Goal: Find contact information: Find contact information

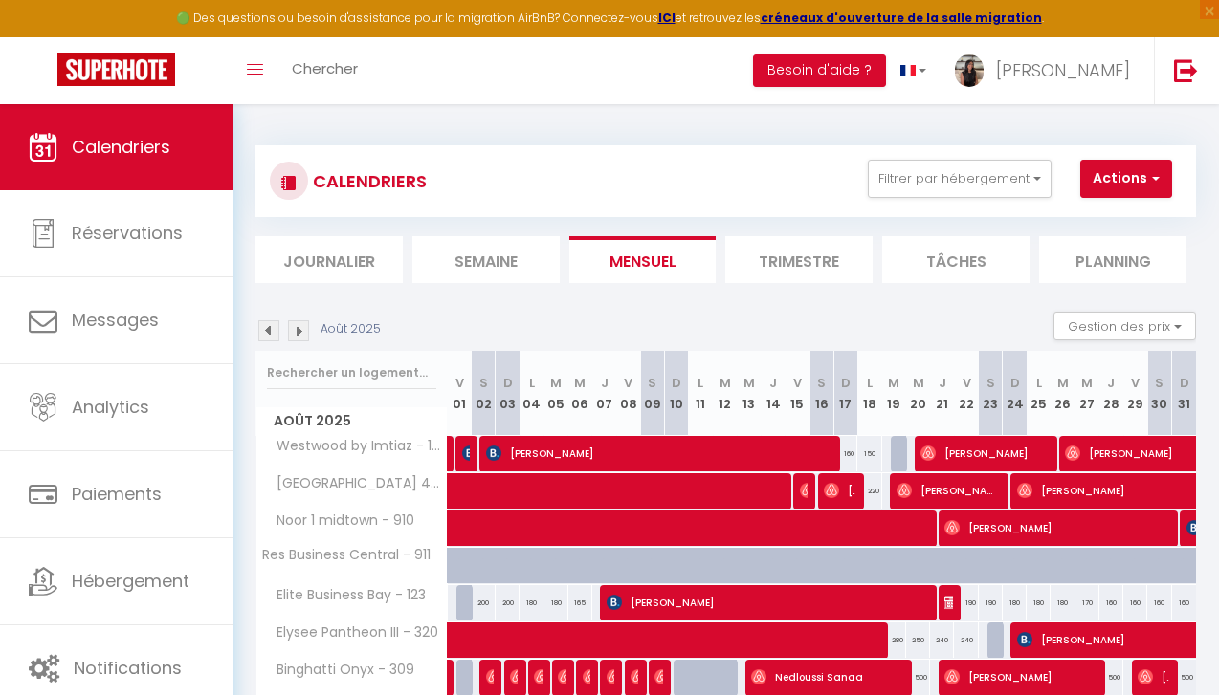
select select "KO"
select select "0"
select select "40006"
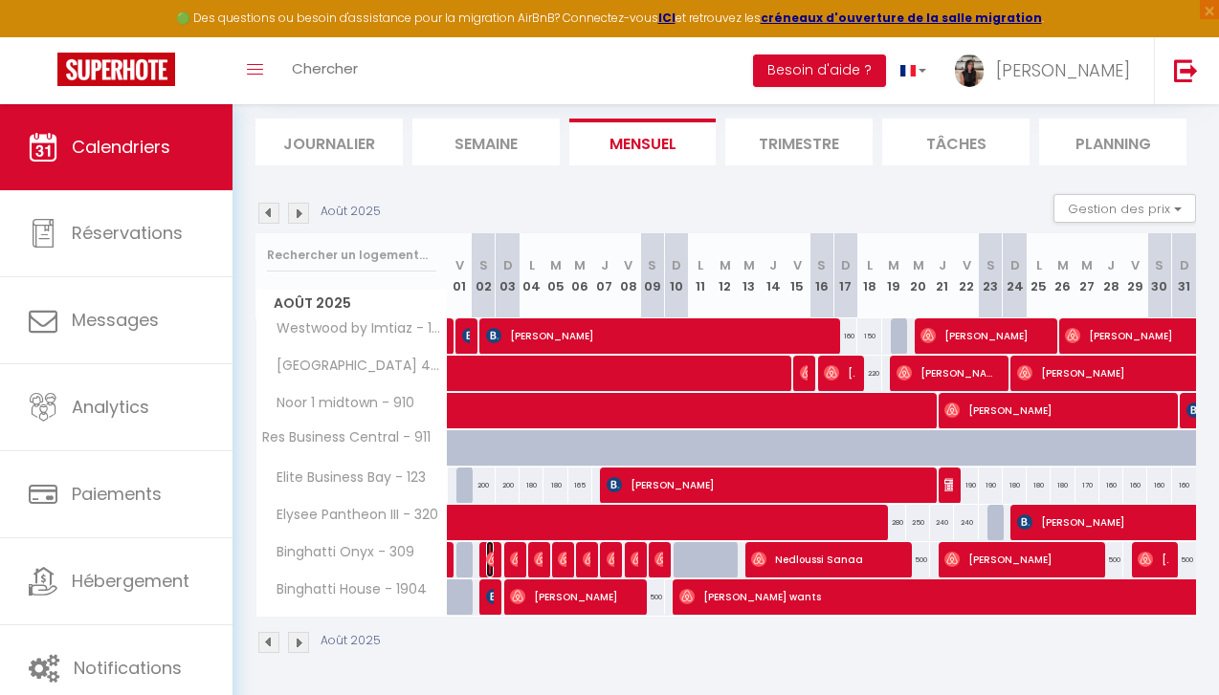
click at [487, 558] on img at bounding box center [493, 559] width 15 height 15
select select "OK"
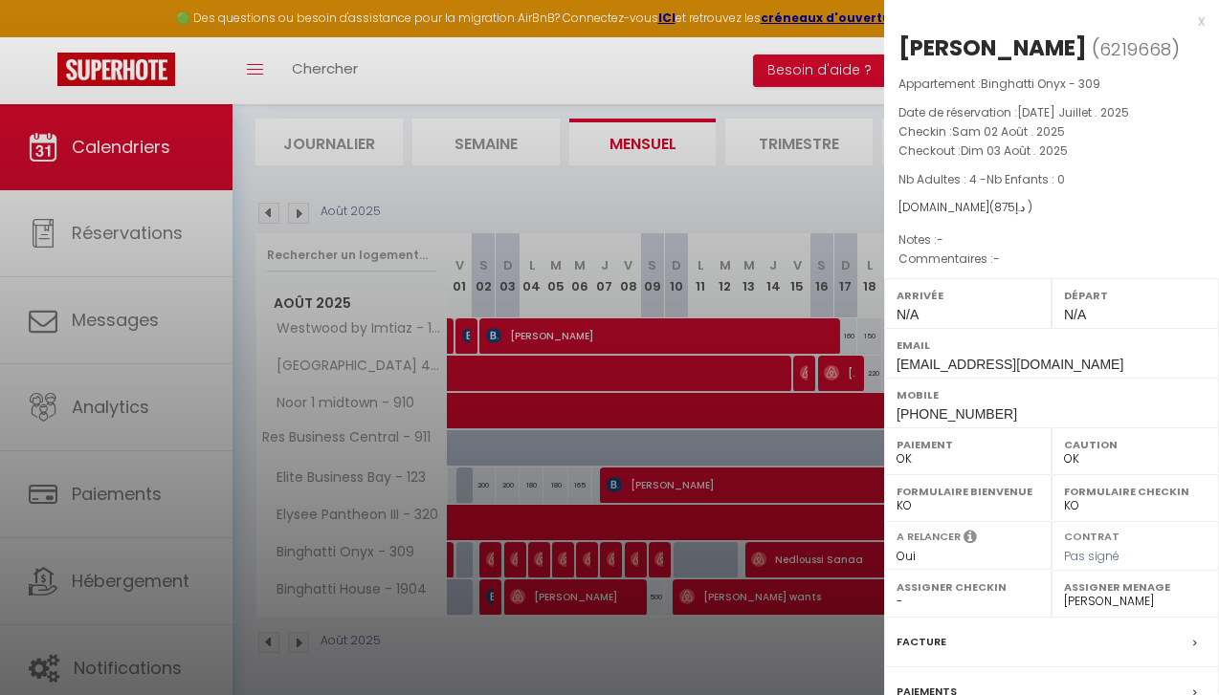
click at [493, 557] on div at bounding box center [609, 347] width 1219 height 695
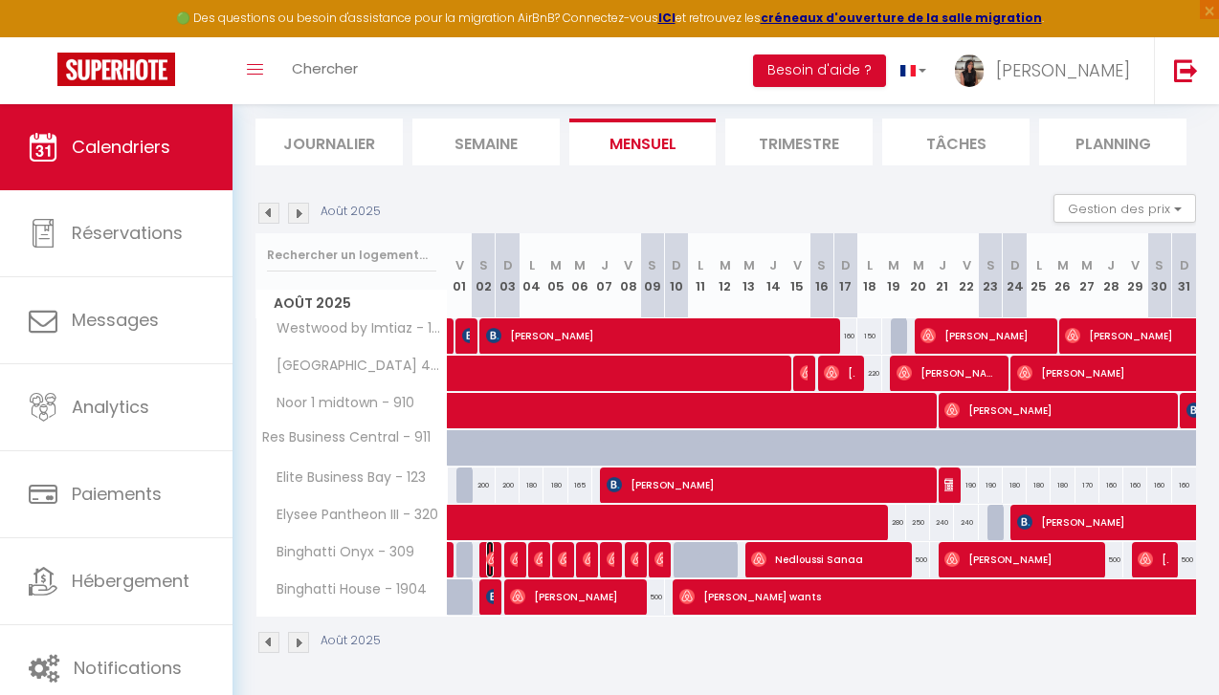
click at [486, 558] on img at bounding box center [493, 559] width 15 height 15
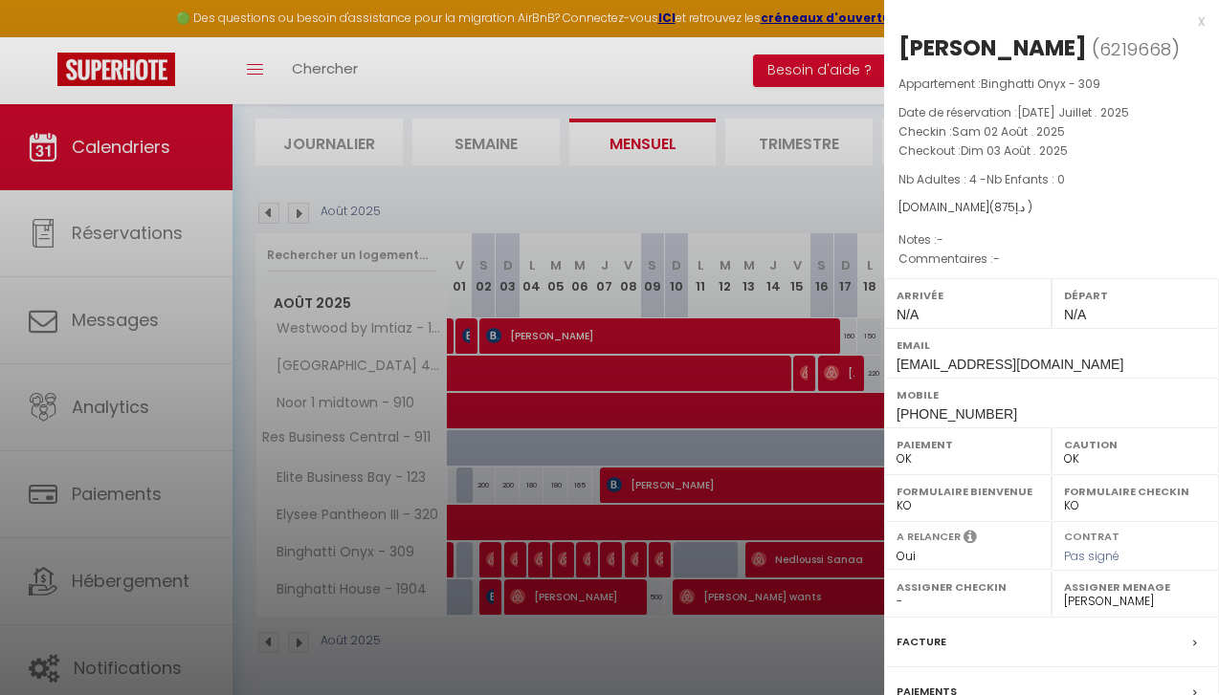
click at [617, 517] on div at bounding box center [609, 347] width 1219 height 695
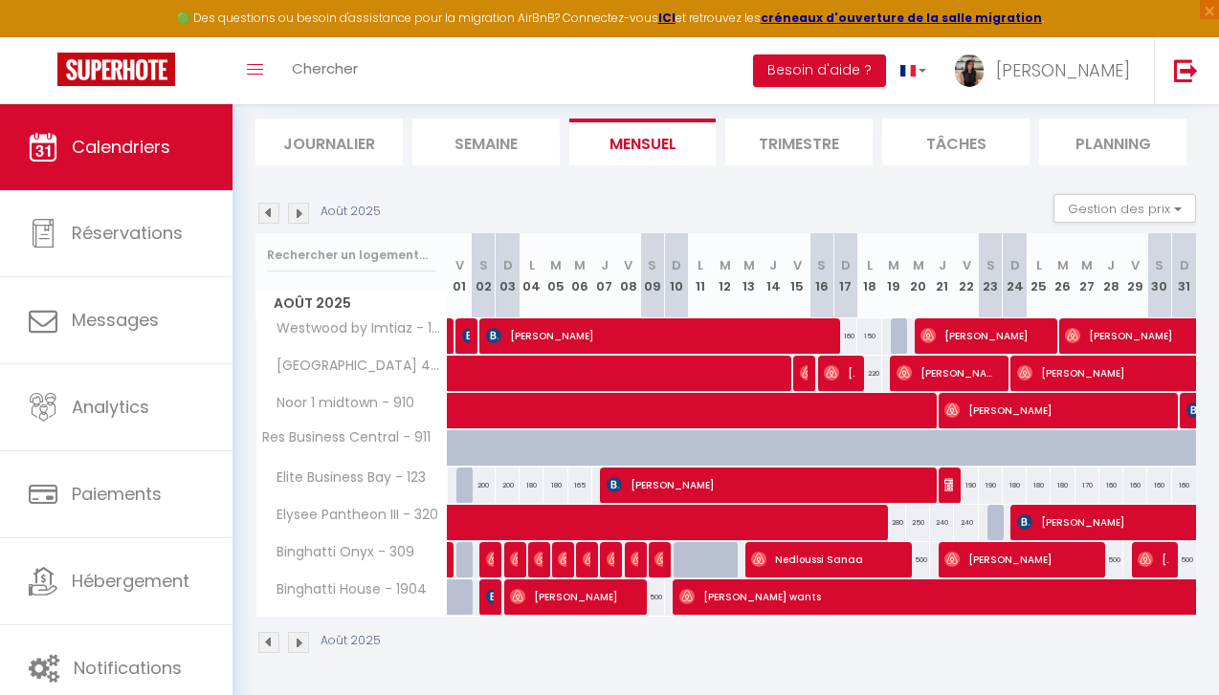
click at [494, 553] on div at bounding box center [491, 560] width 24 height 36
click at [490, 555] on img at bounding box center [493, 559] width 15 height 15
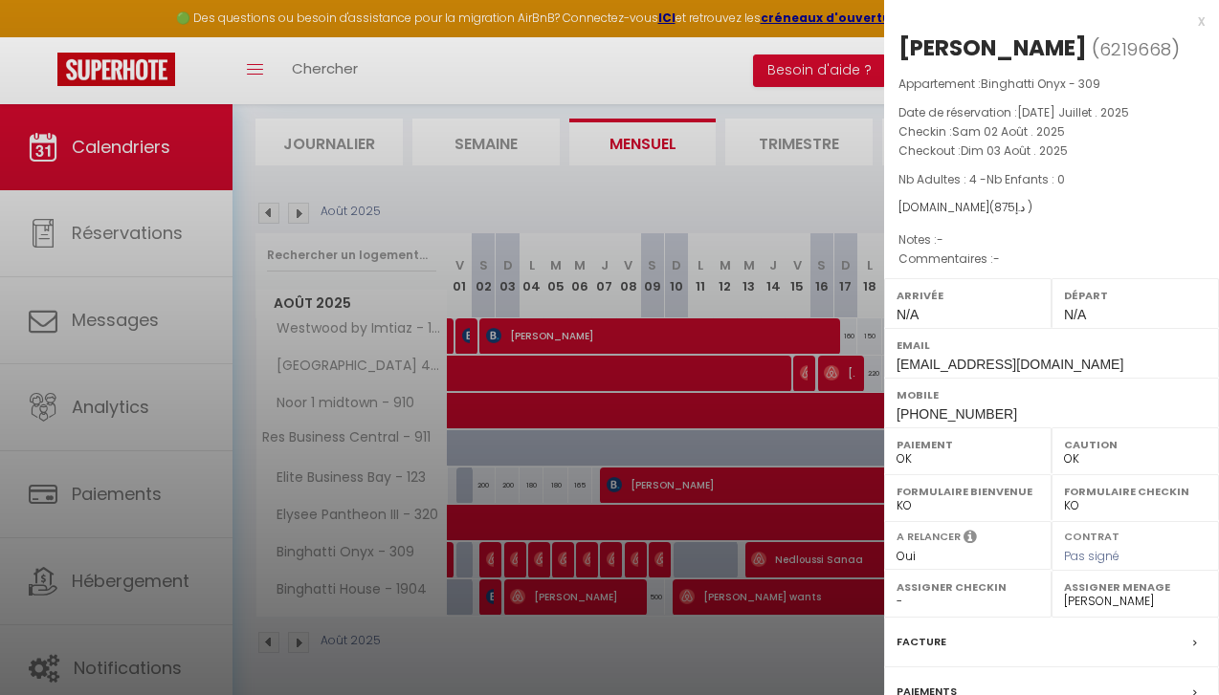
click at [599, 552] on div at bounding box center [609, 347] width 1219 height 695
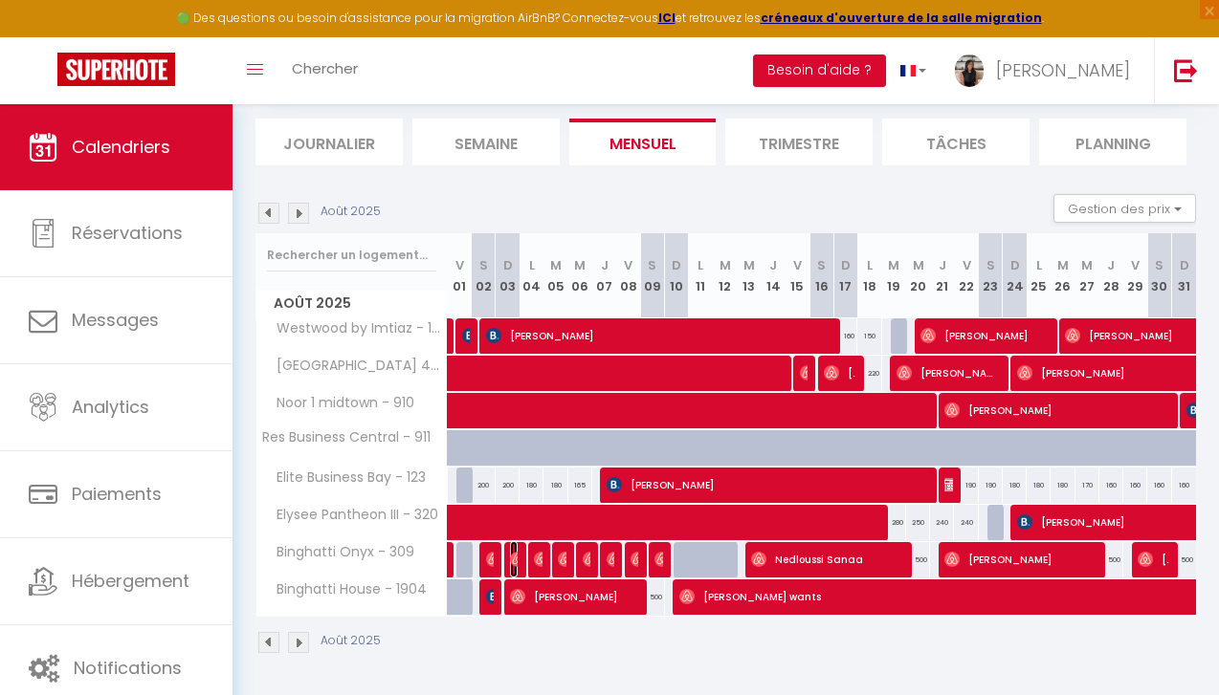
click at [513, 561] on img at bounding box center [517, 559] width 15 height 15
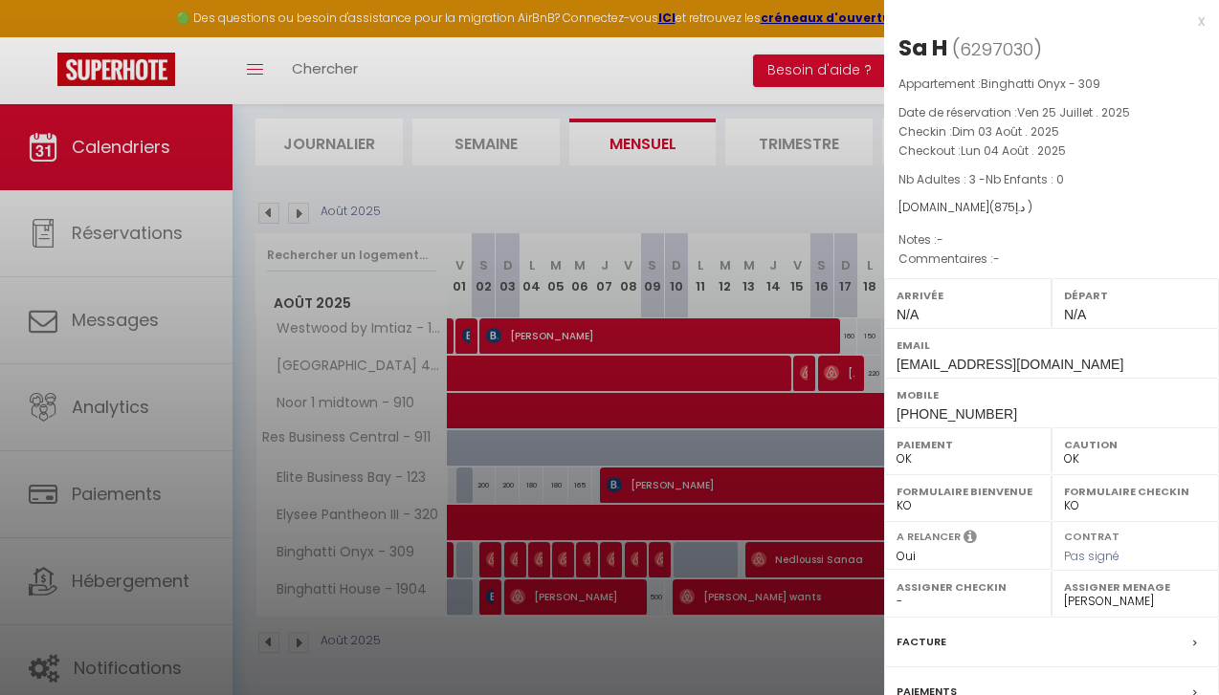
click at [745, 209] on div at bounding box center [609, 347] width 1219 height 695
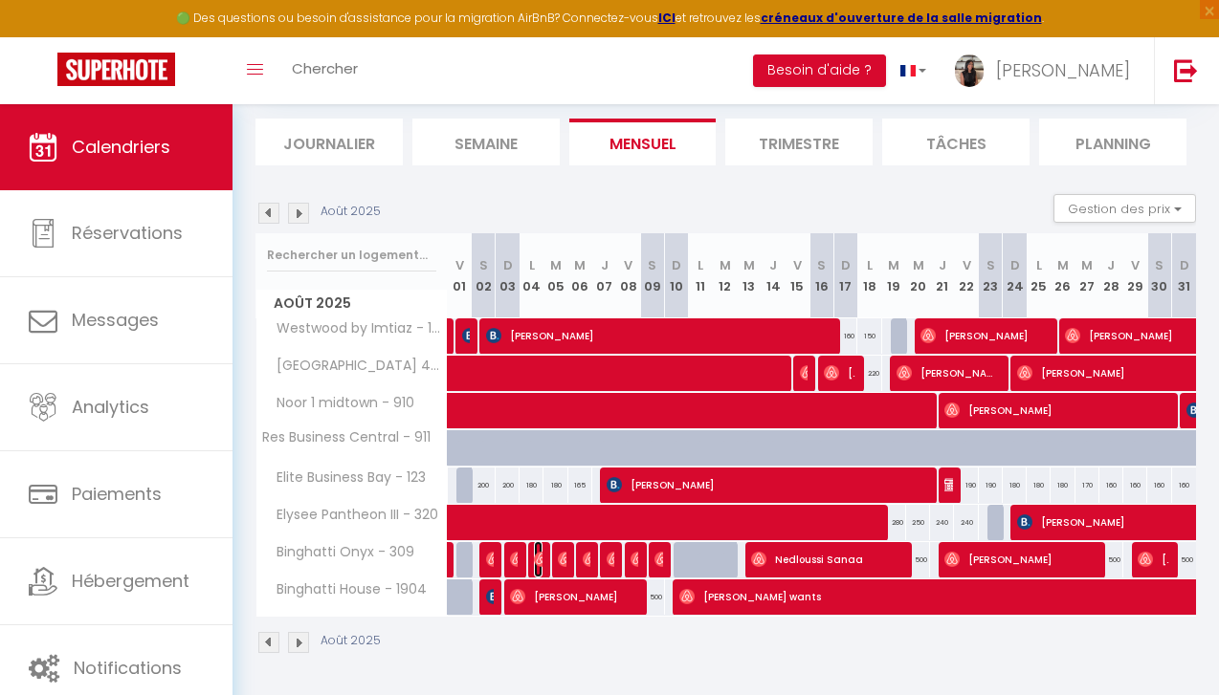
click at [540, 560] on img at bounding box center [541, 559] width 15 height 15
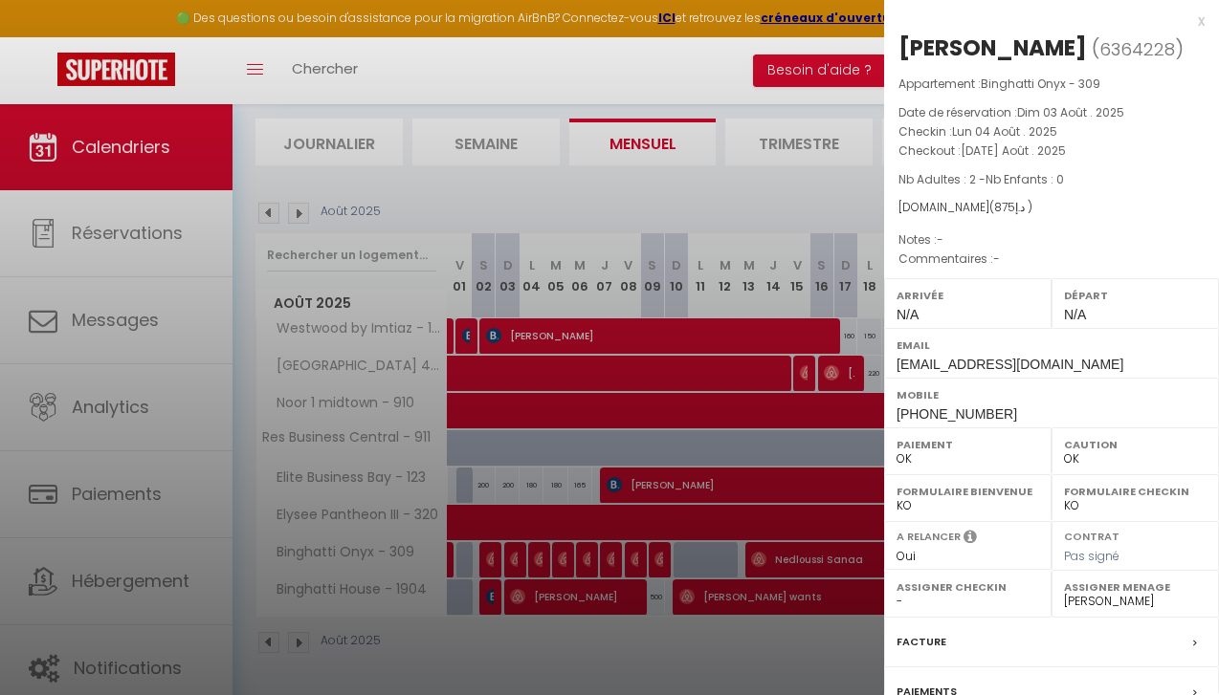
click at [704, 240] on div at bounding box center [609, 347] width 1219 height 695
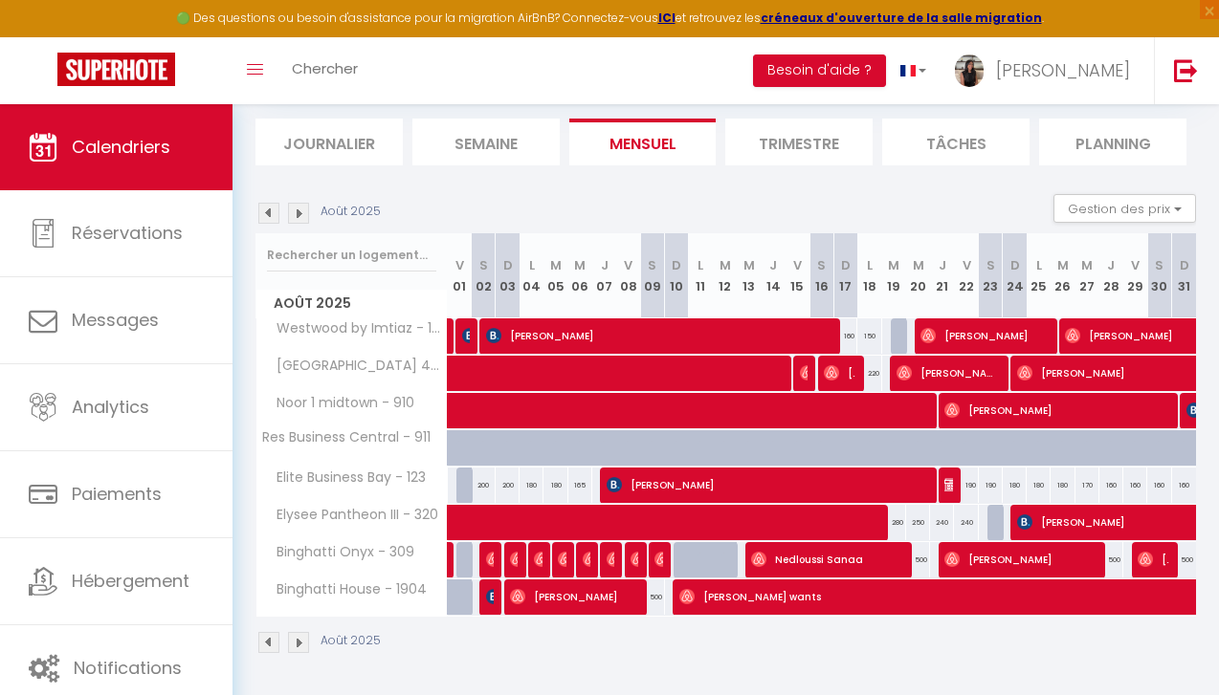
click at [542, 554] on div "500" at bounding box center [554, 559] width 25 height 35
click at [537, 560] on img at bounding box center [541, 559] width 15 height 15
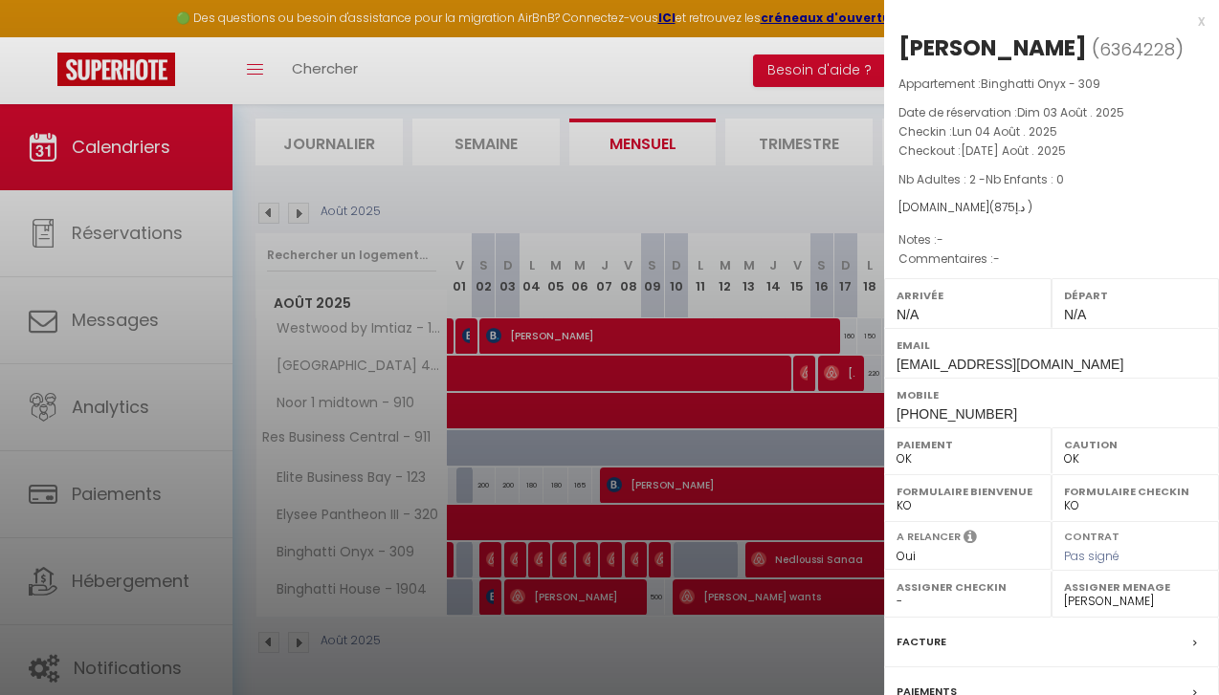
click at [759, 191] on div at bounding box center [609, 347] width 1219 height 695
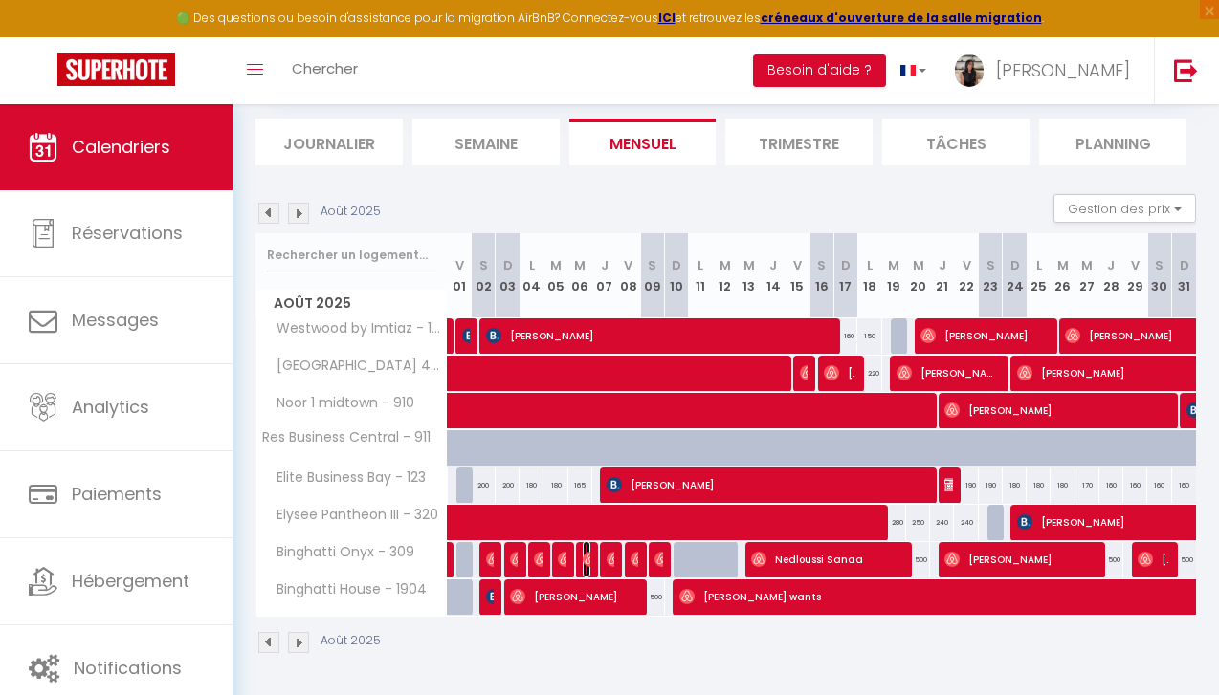
click at [583, 558] on img at bounding box center [590, 559] width 15 height 15
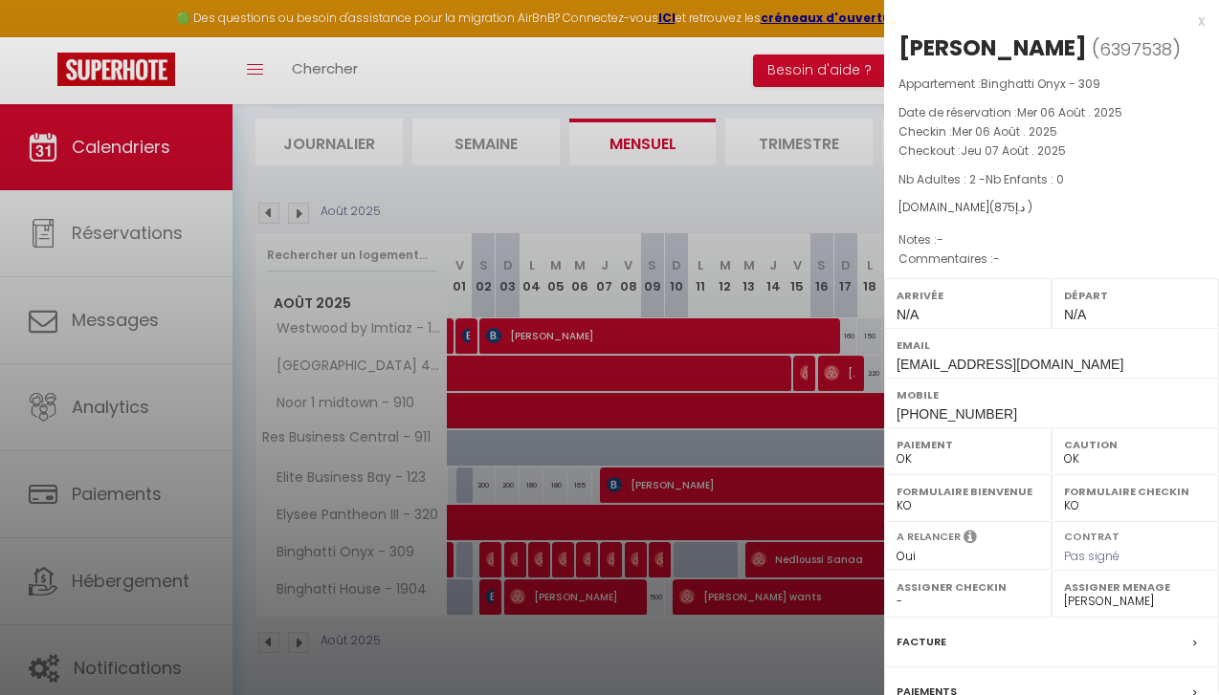
click at [578, 417] on div at bounding box center [609, 347] width 1219 height 695
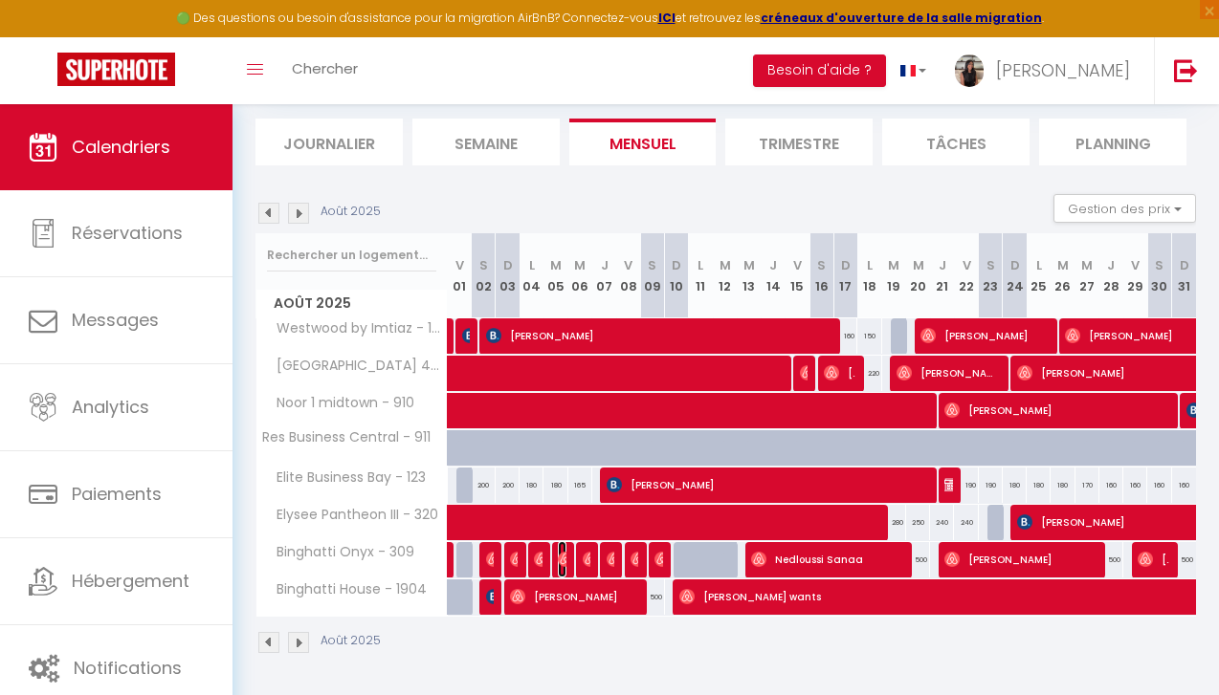
click at [560, 556] on img at bounding box center [565, 559] width 15 height 15
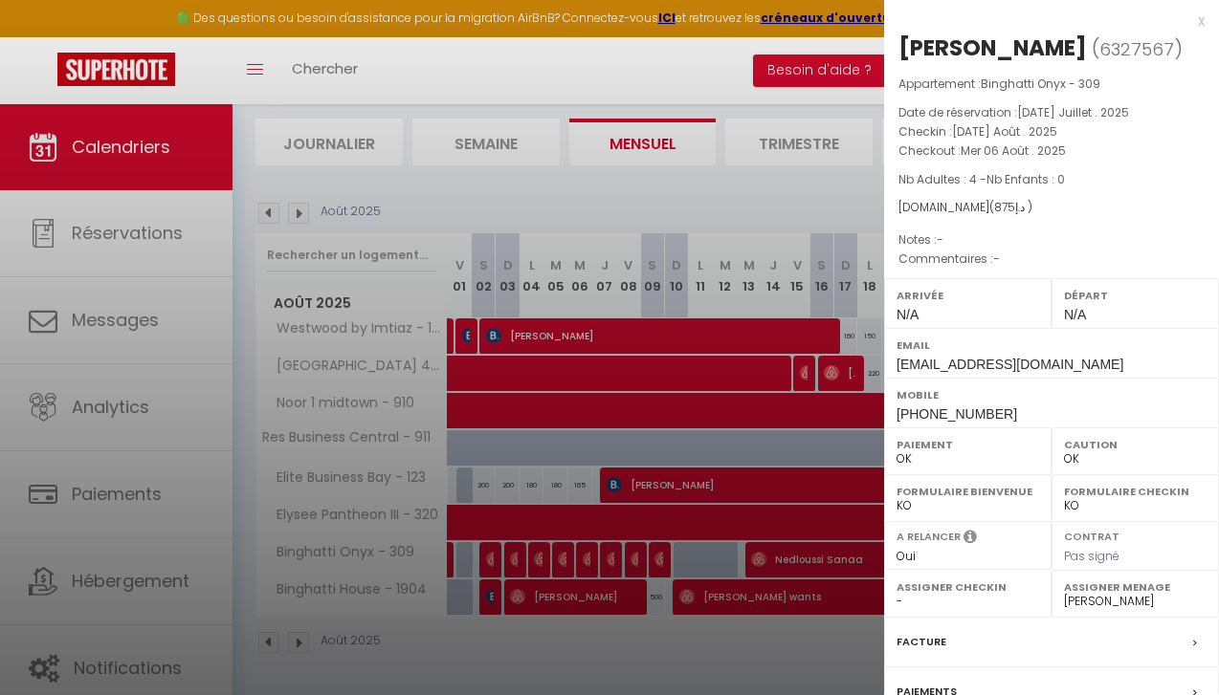
click at [643, 540] on div at bounding box center [609, 347] width 1219 height 695
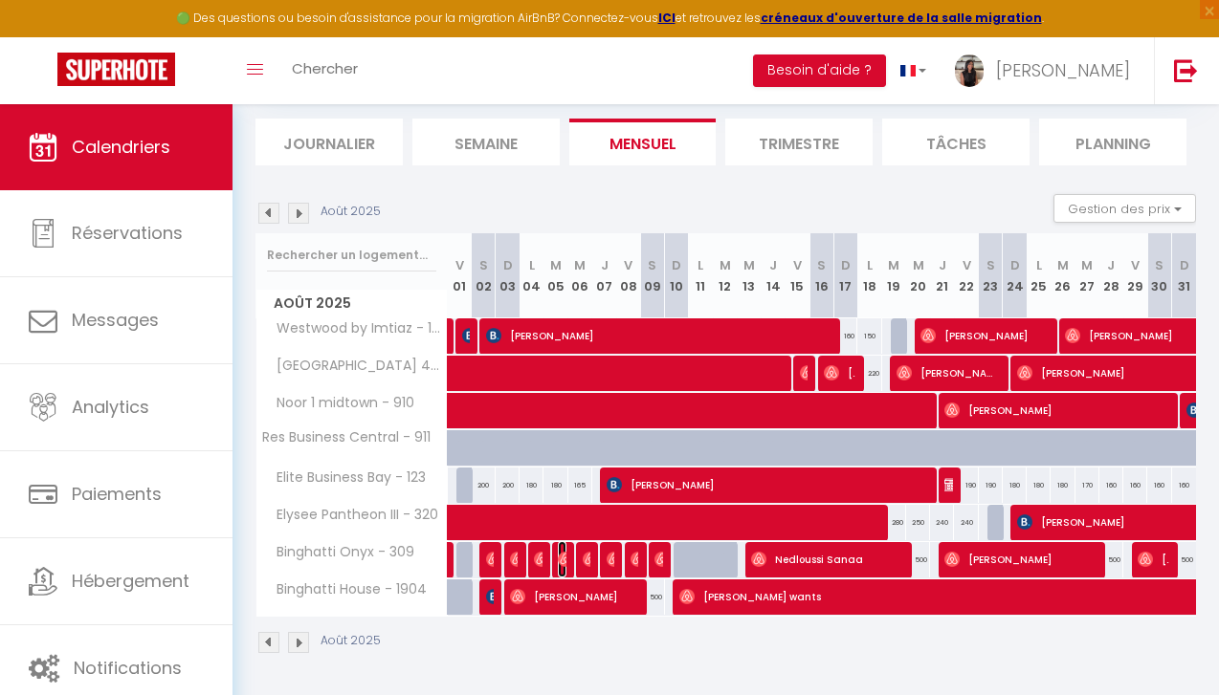
click at [563, 562] on img at bounding box center [565, 559] width 15 height 15
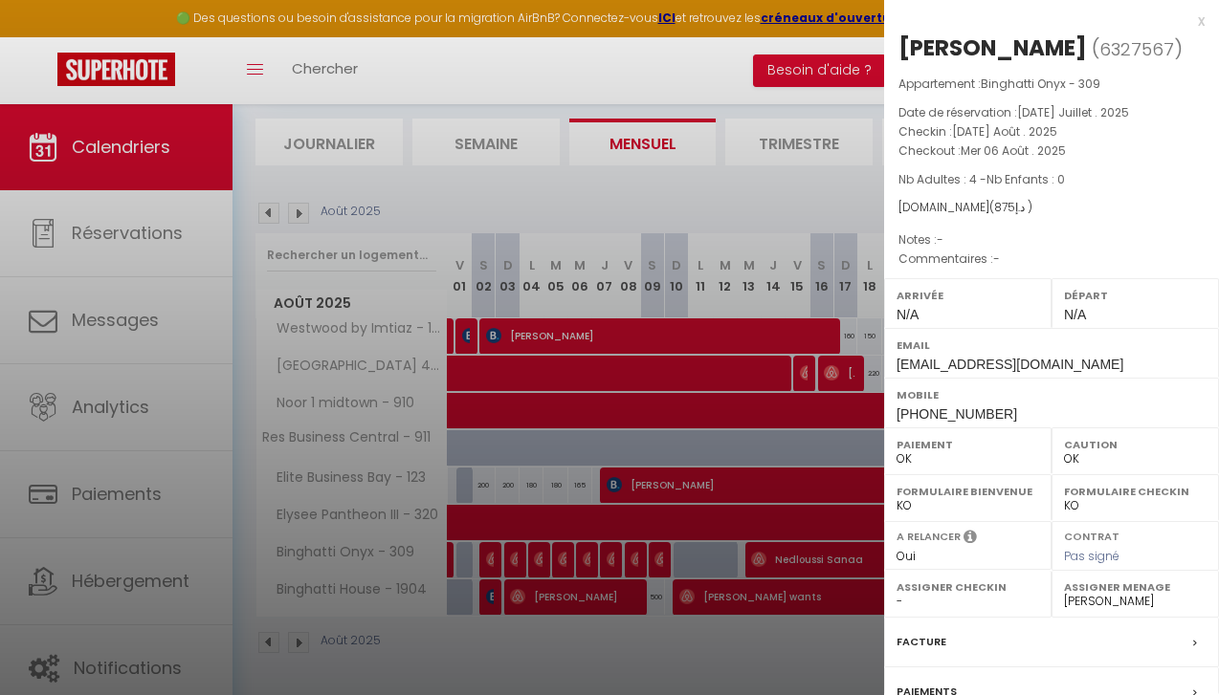
click at [662, 421] on div at bounding box center [609, 347] width 1219 height 695
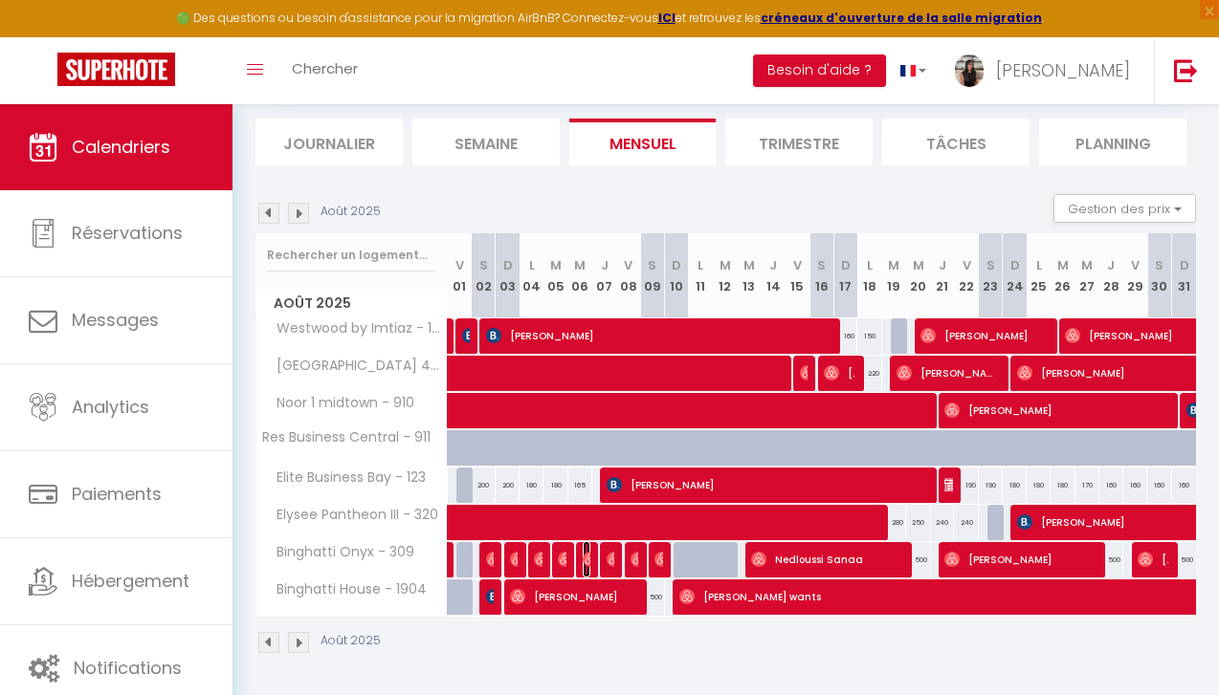
click at [589, 559] on img at bounding box center [590, 559] width 15 height 15
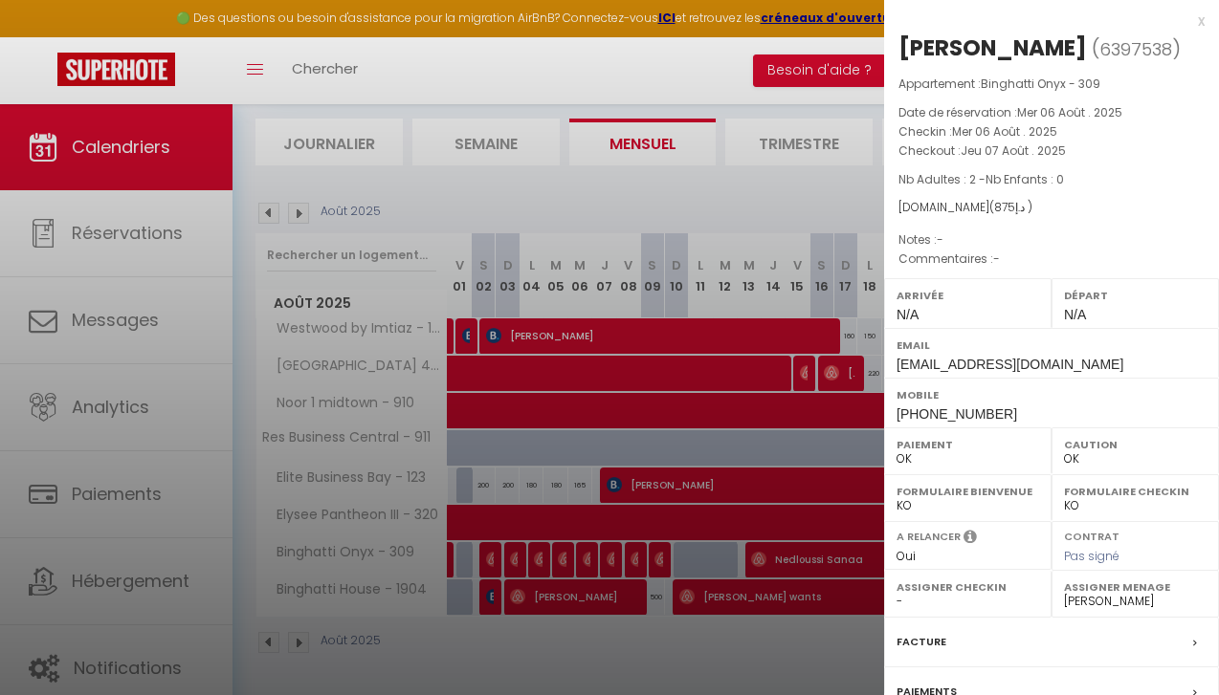
click at [816, 163] on div at bounding box center [609, 347] width 1219 height 695
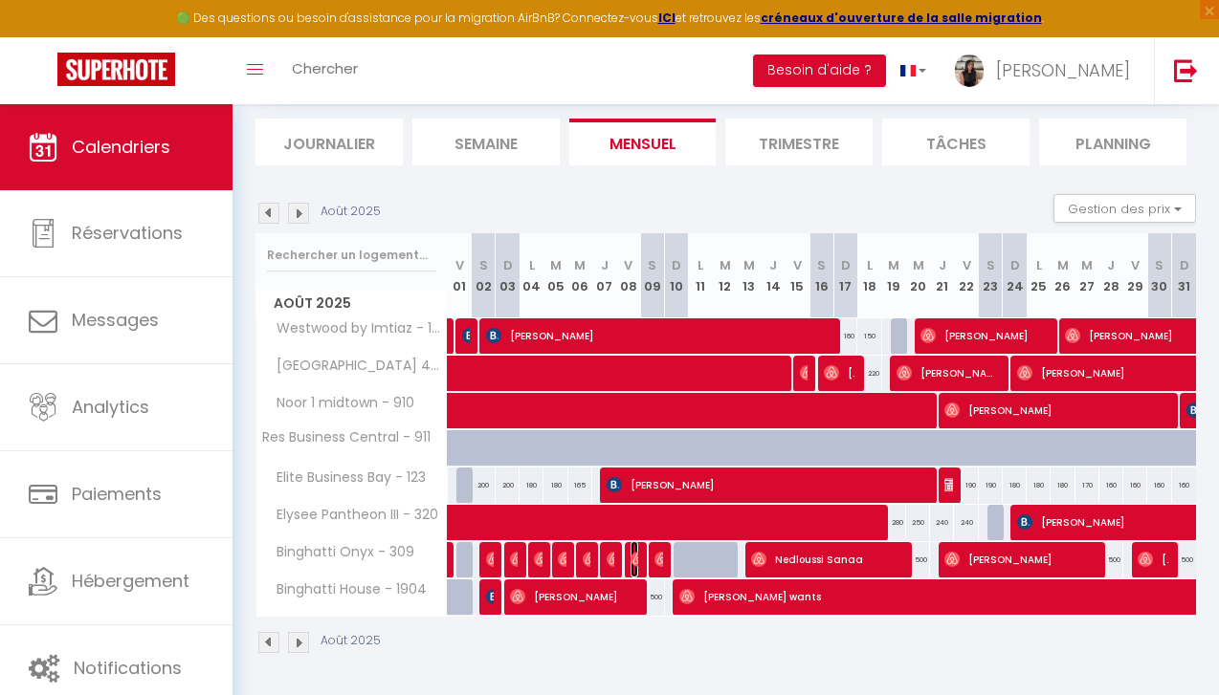
click at [631, 562] on img at bounding box center [637, 559] width 15 height 15
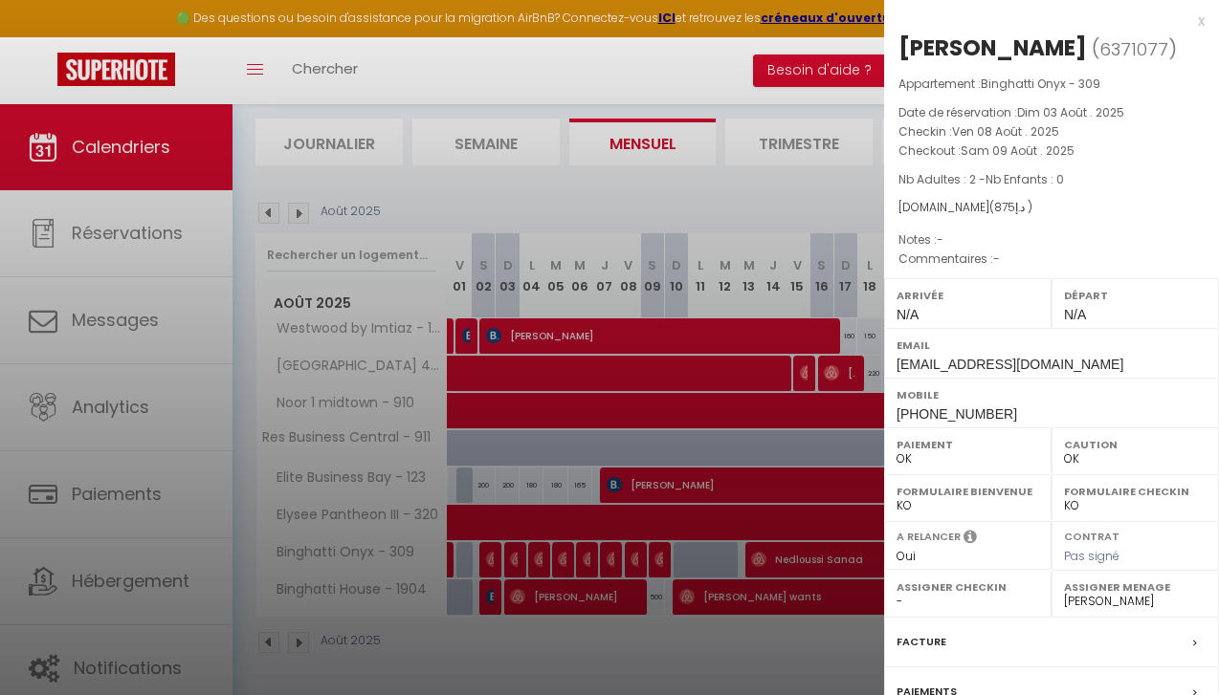
click at [612, 436] on div at bounding box center [609, 347] width 1219 height 695
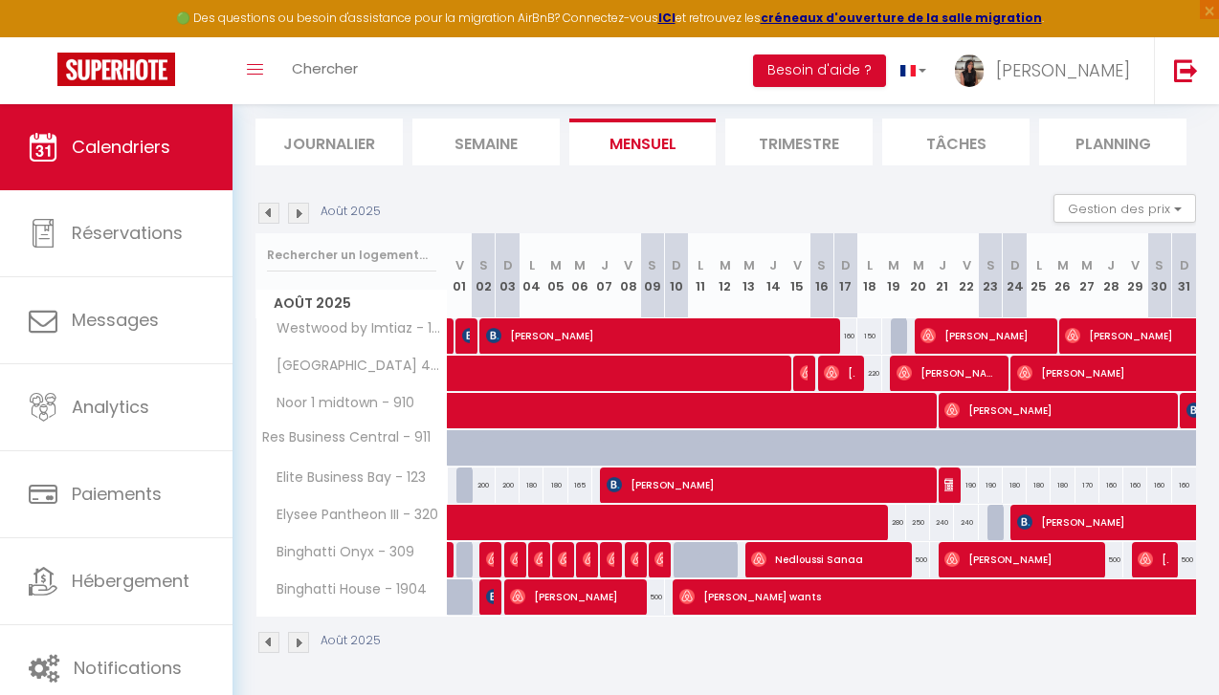
click at [606, 563] on div at bounding box center [612, 560] width 24 height 36
click at [610, 561] on img at bounding box center [613, 559] width 15 height 15
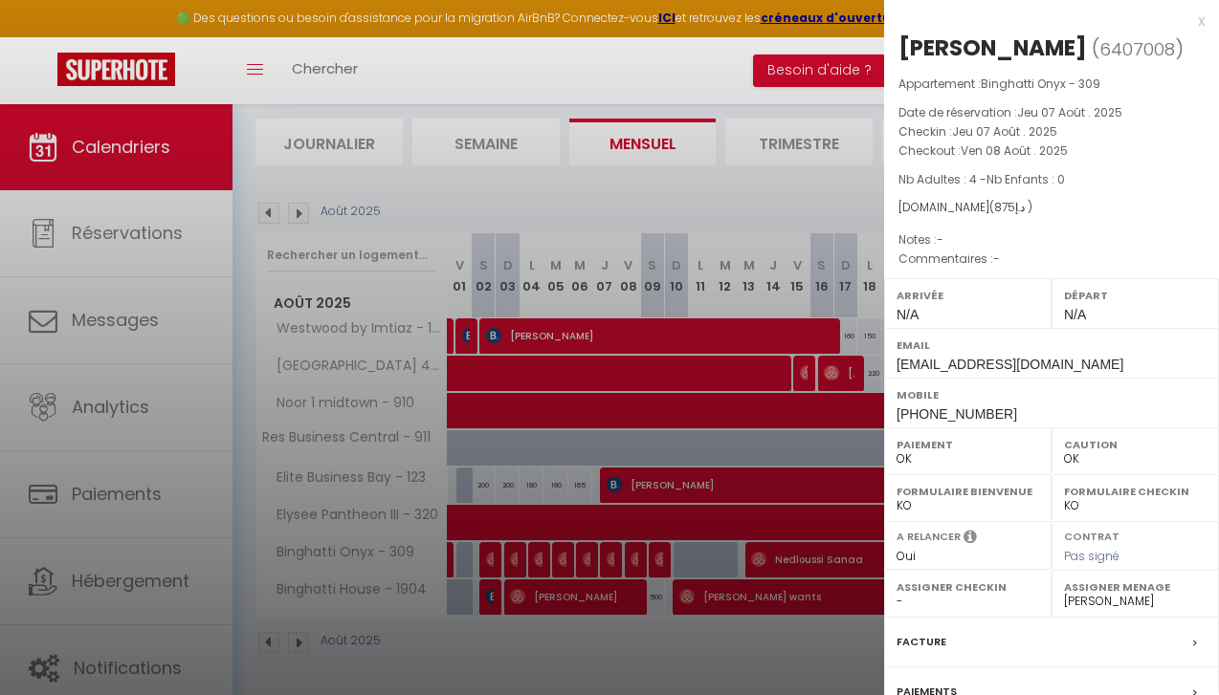
click at [650, 389] on div at bounding box center [609, 347] width 1219 height 695
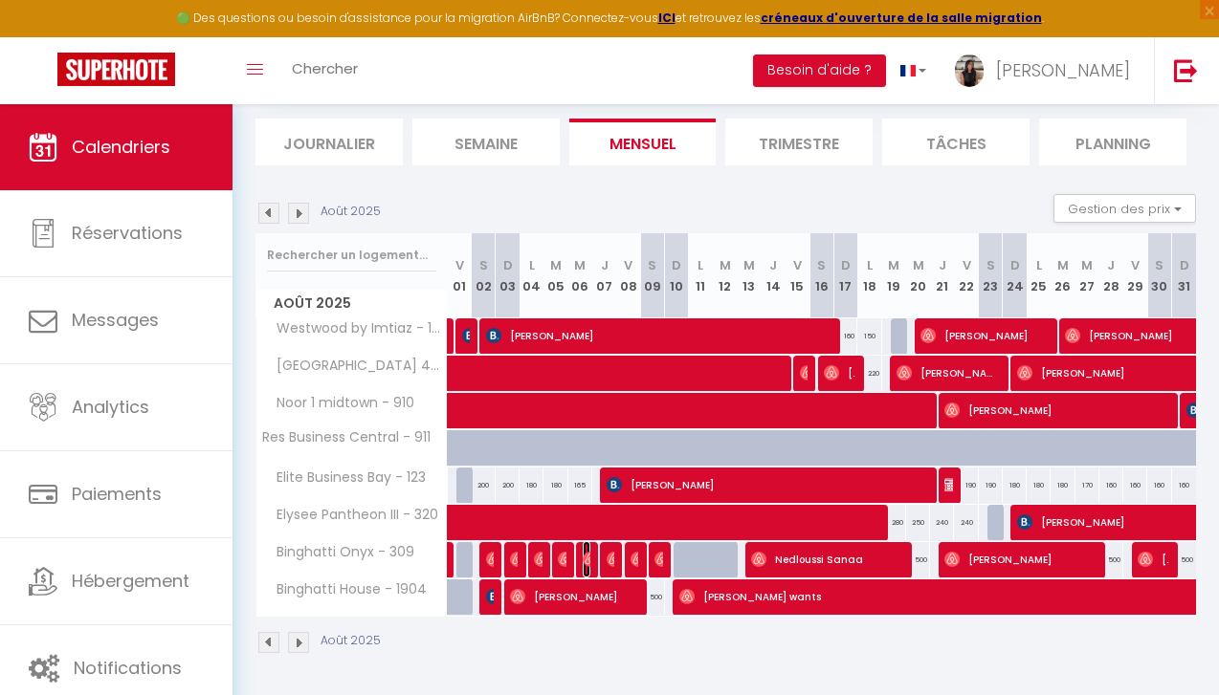
click at [584, 556] on img at bounding box center [590, 559] width 15 height 15
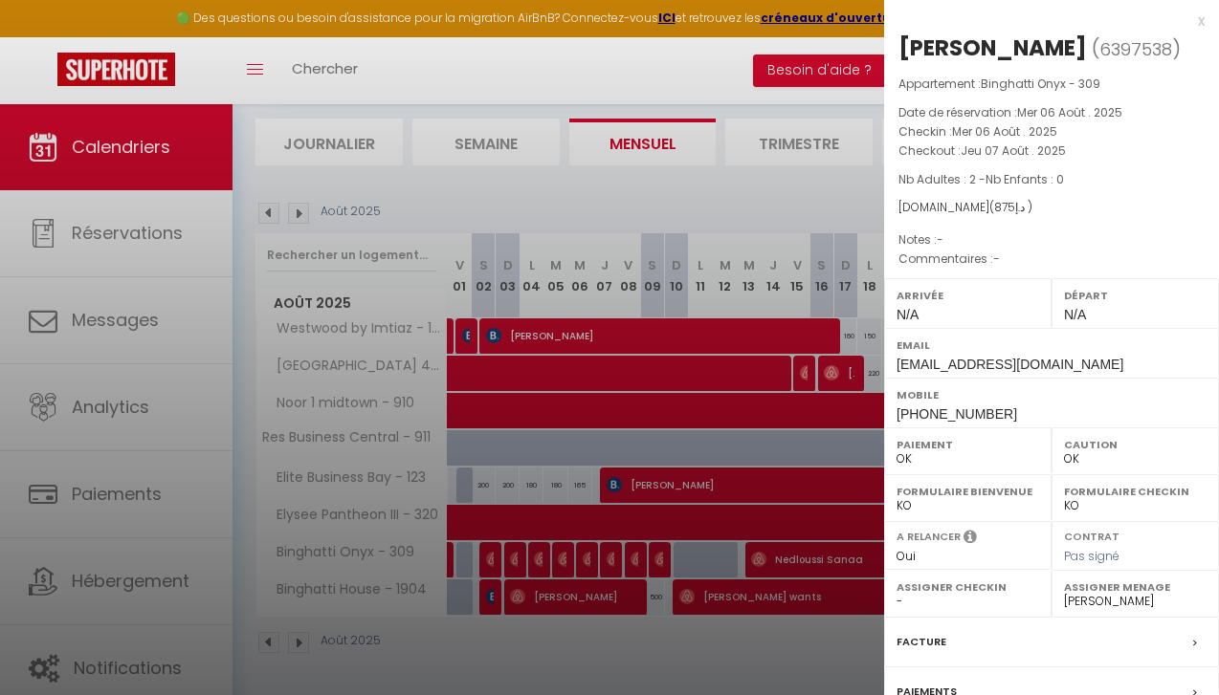
click at [643, 458] on div at bounding box center [609, 347] width 1219 height 695
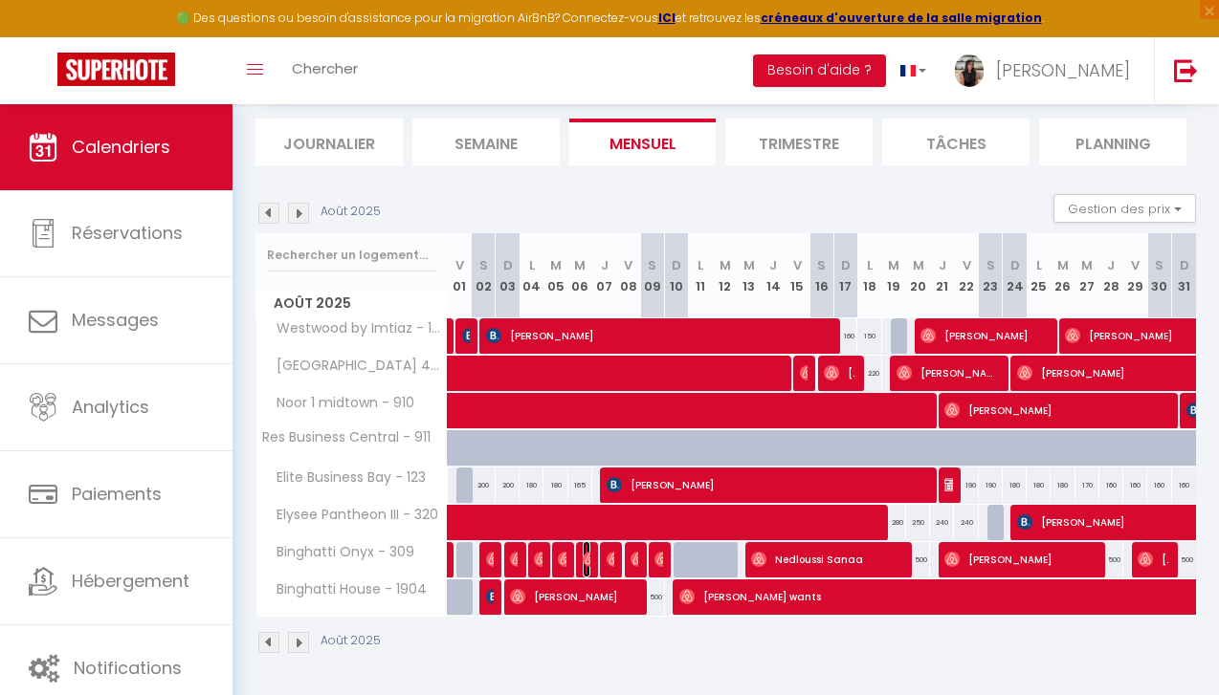
click at [588, 553] on img at bounding box center [590, 559] width 15 height 15
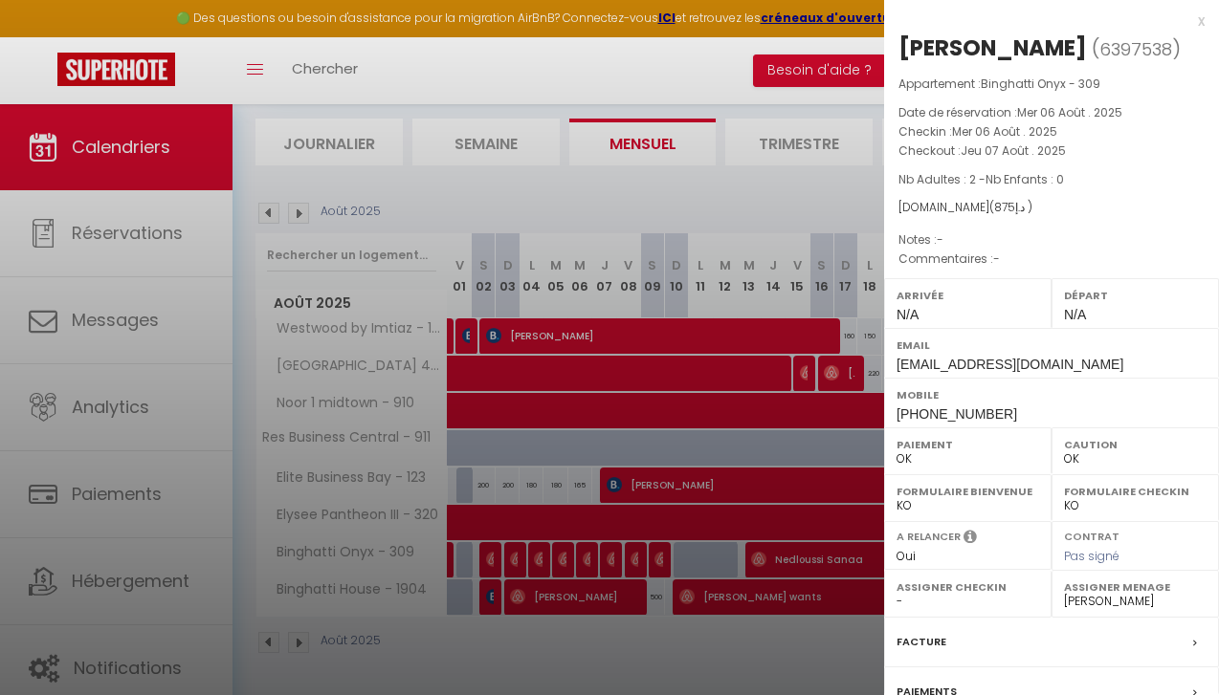
click at [663, 436] on div at bounding box center [609, 347] width 1219 height 695
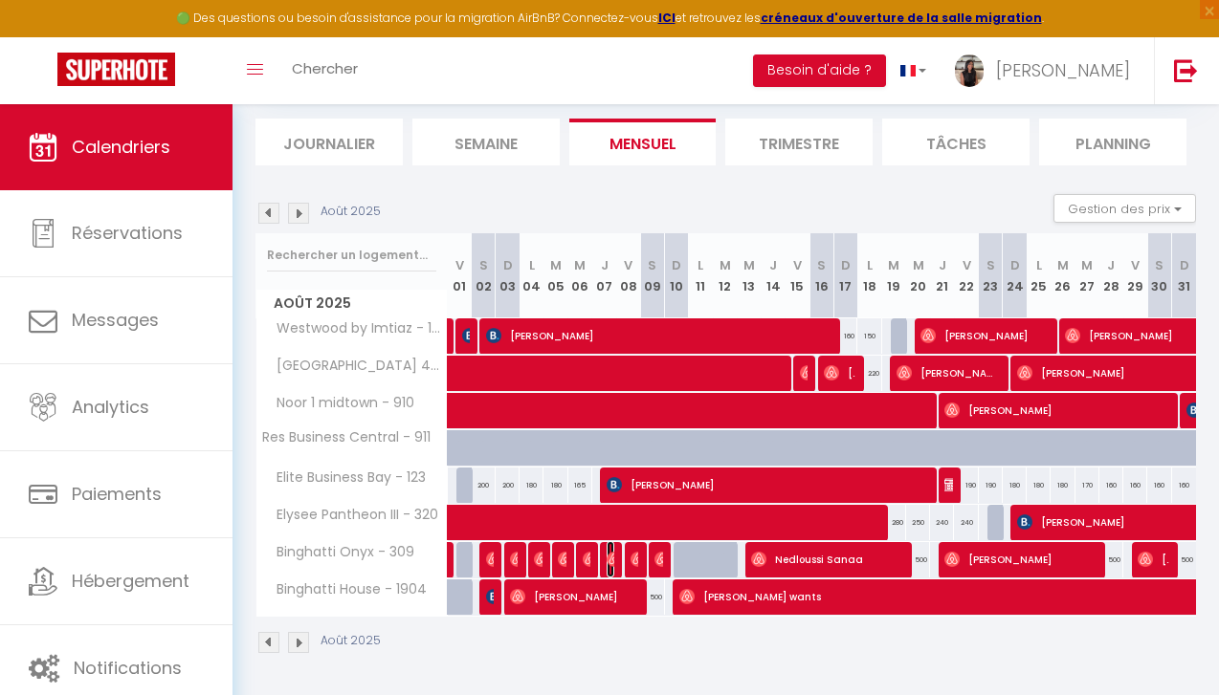
click at [610, 553] on img at bounding box center [613, 559] width 15 height 15
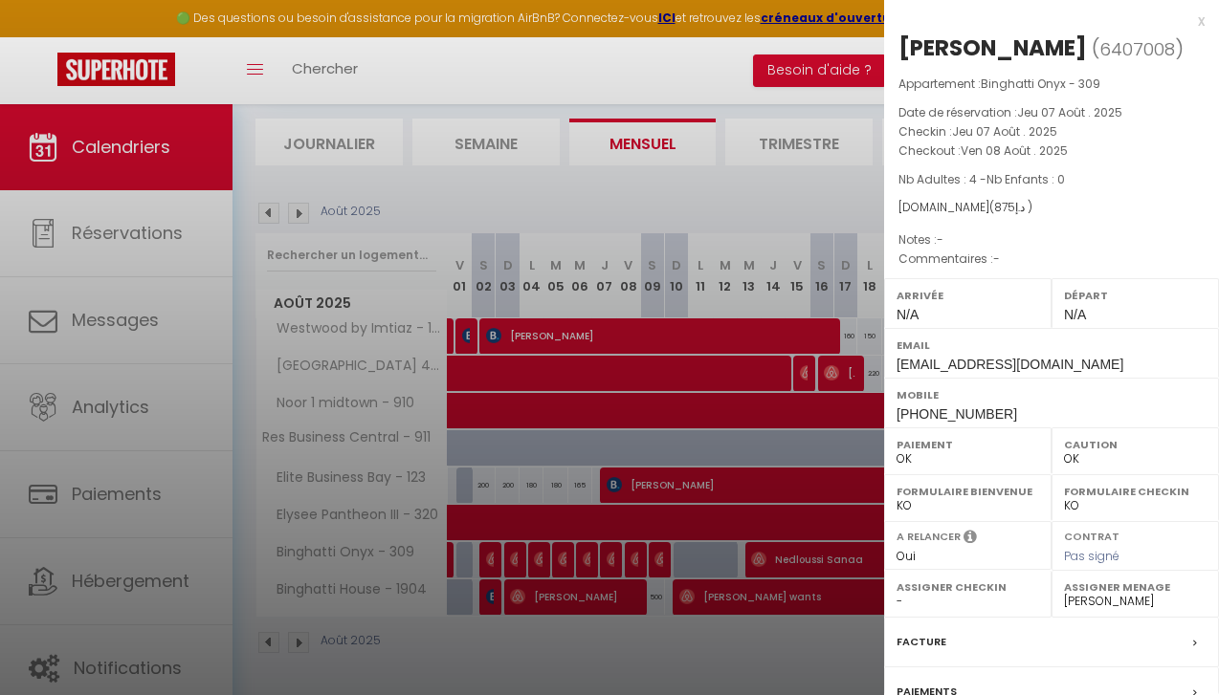
click at [663, 438] on div at bounding box center [609, 347] width 1219 height 695
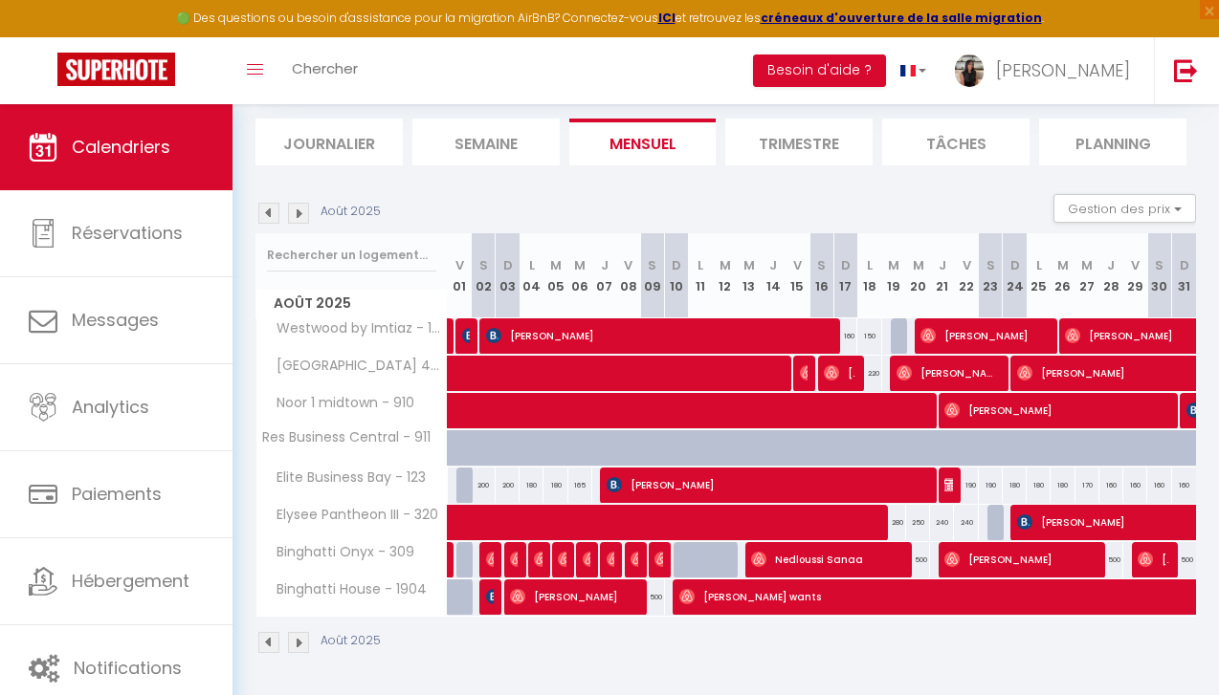
scroll to position [0, 10]
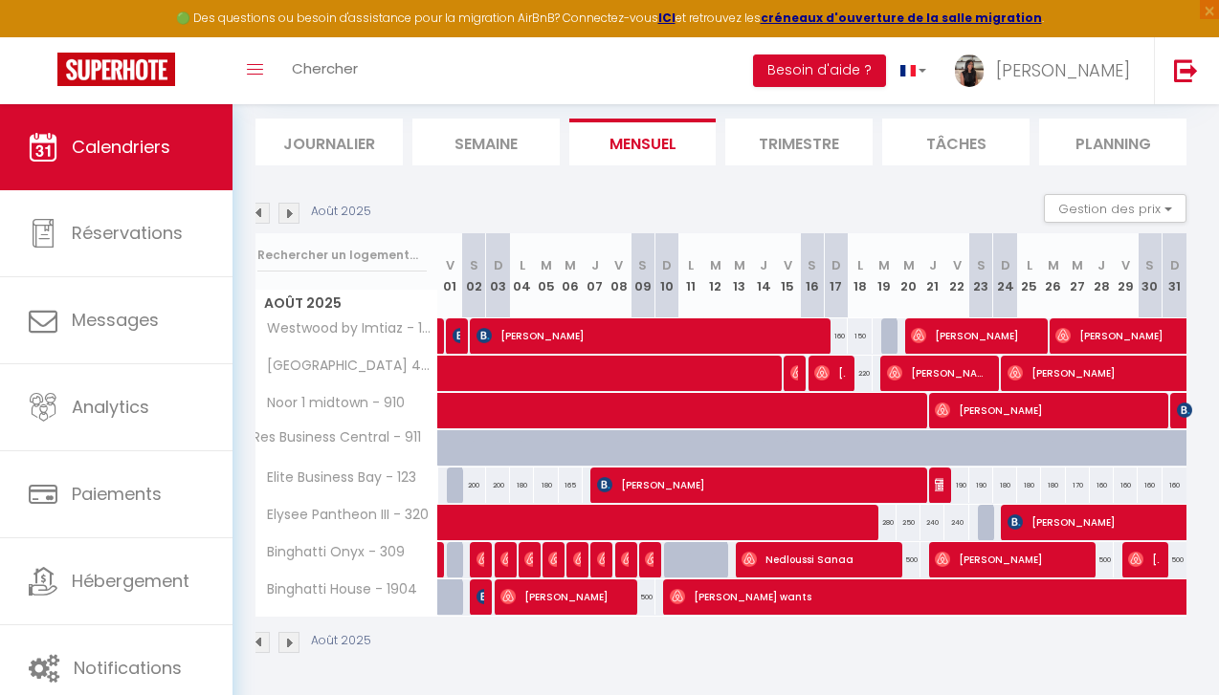
click at [591, 556] on div at bounding box center [602, 560] width 24 height 36
click at [583, 558] on div at bounding box center [576, 560] width 24 height 36
click at [573, 556] on img at bounding box center [580, 559] width 15 height 15
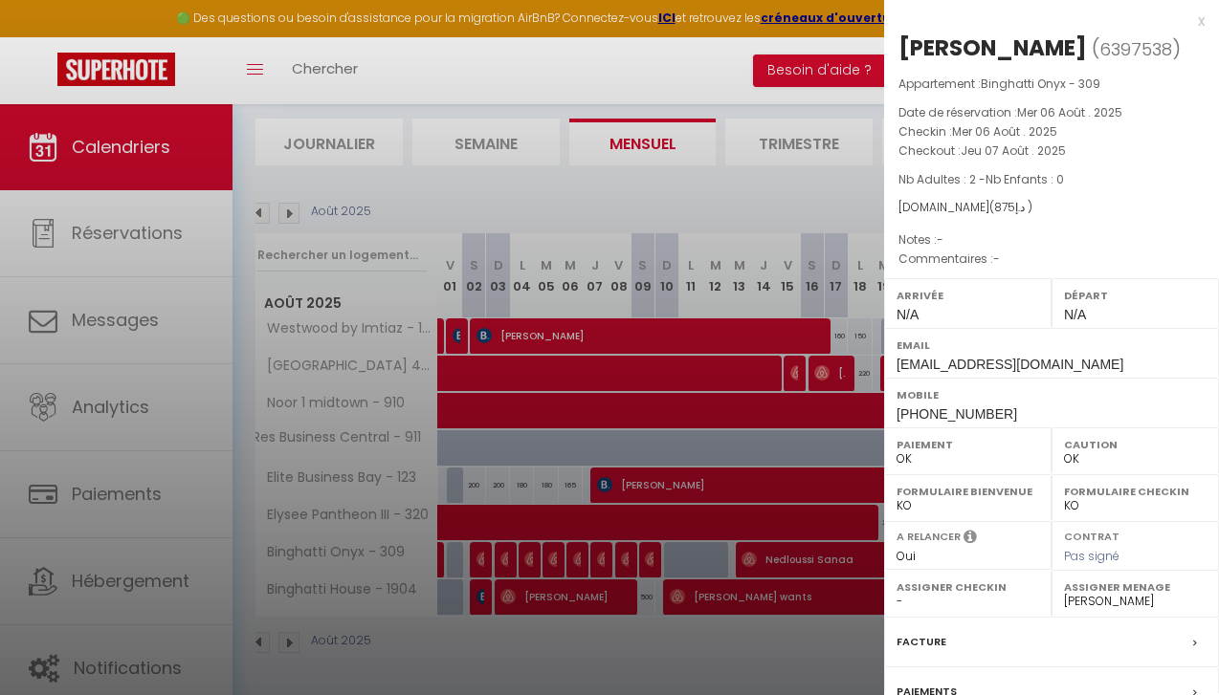
click at [573, 556] on div at bounding box center [609, 347] width 1219 height 695
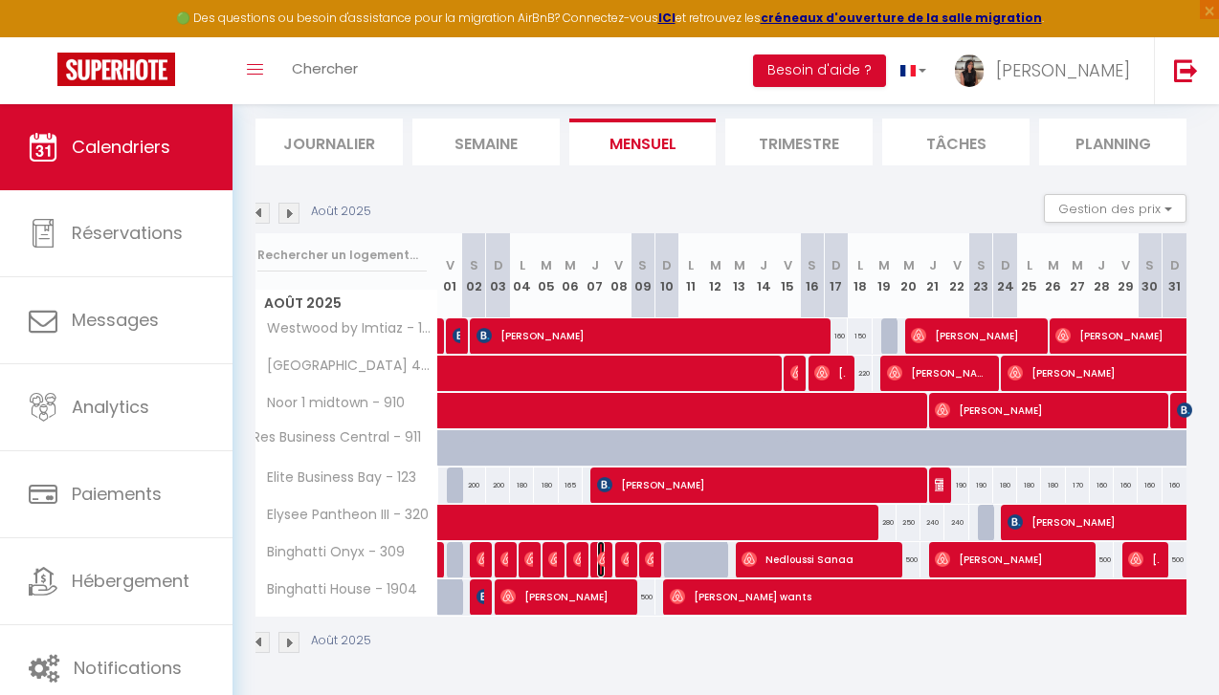
click at [597, 557] on img at bounding box center [604, 559] width 15 height 15
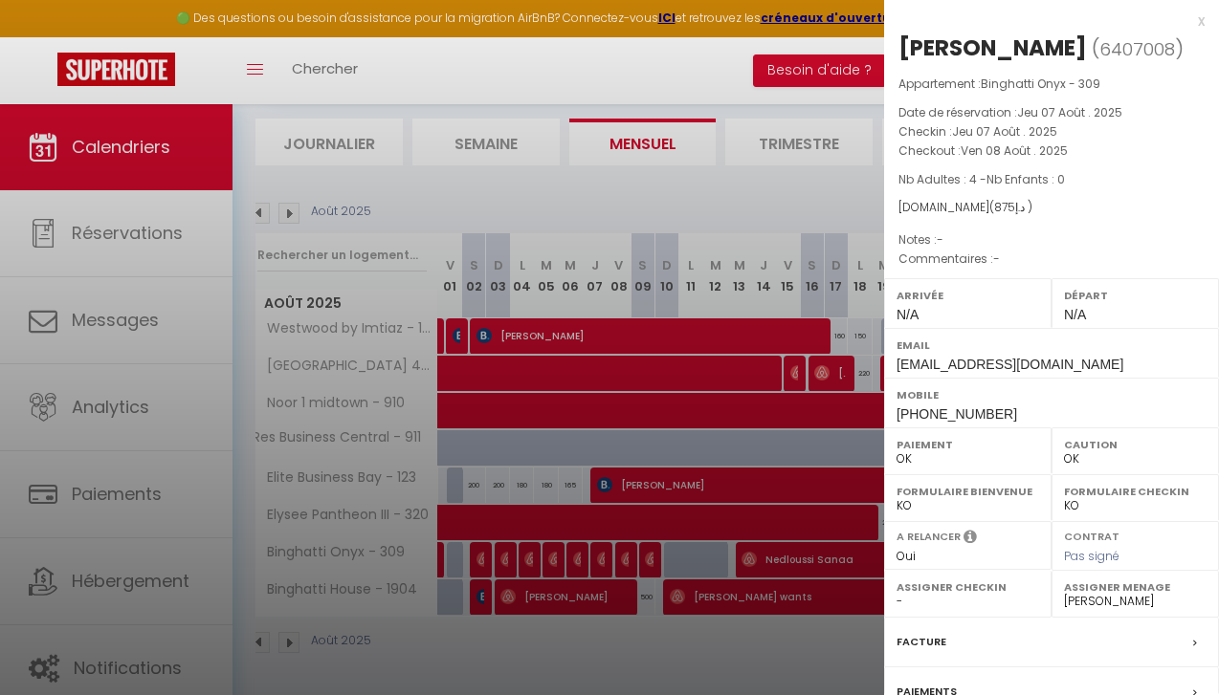
click at [764, 217] on div at bounding box center [609, 347] width 1219 height 695
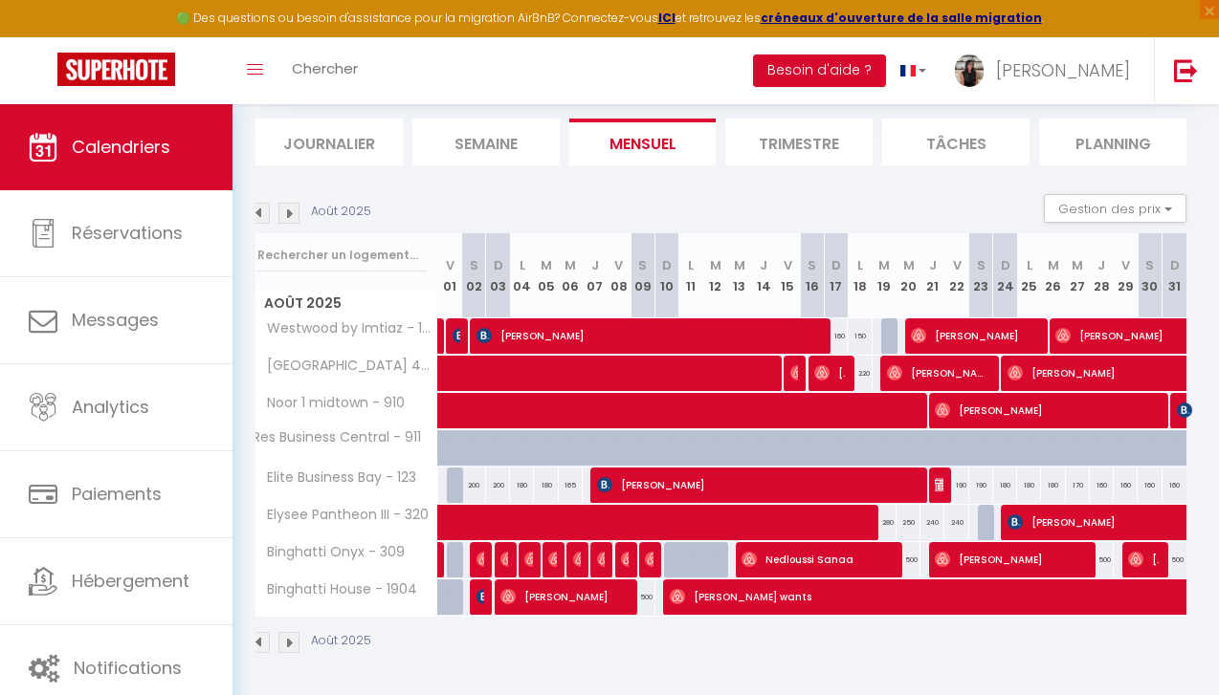
click at [632, 562] on div at bounding box center [624, 560] width 24 height 36
click at [626, 560] on img at bounding box center [628, 559] width 15 height 15
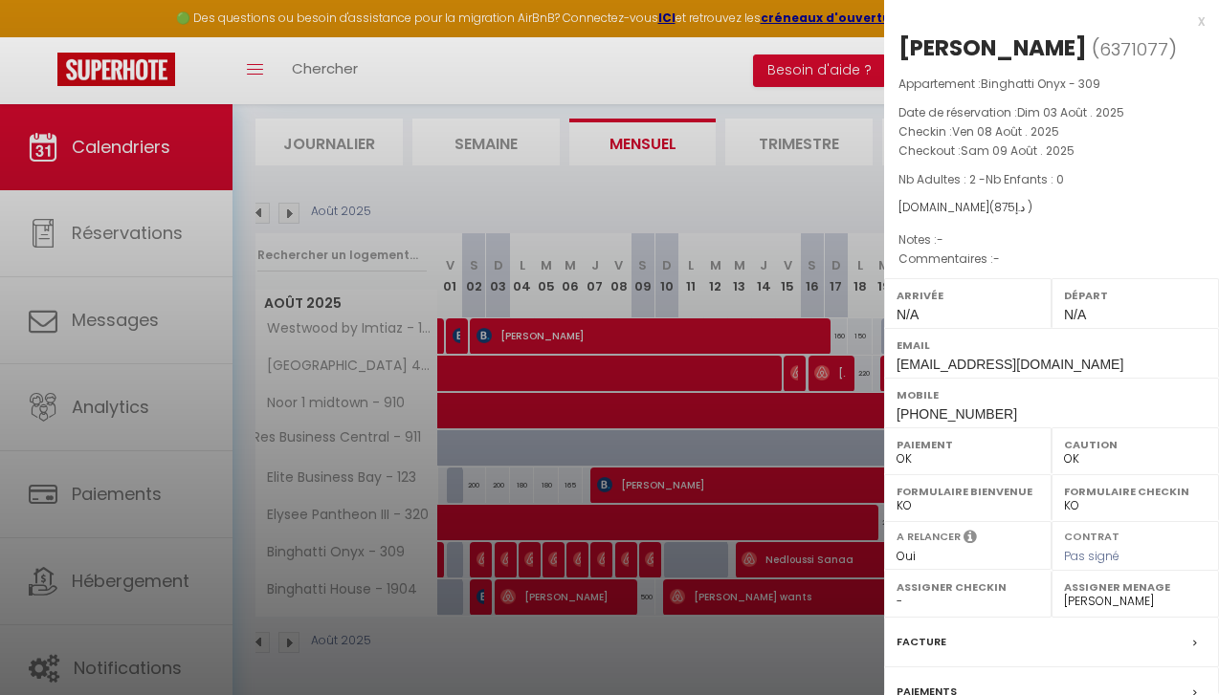
click at [682, 306] on div at bounding box center [609, 347] width 1219 height 695
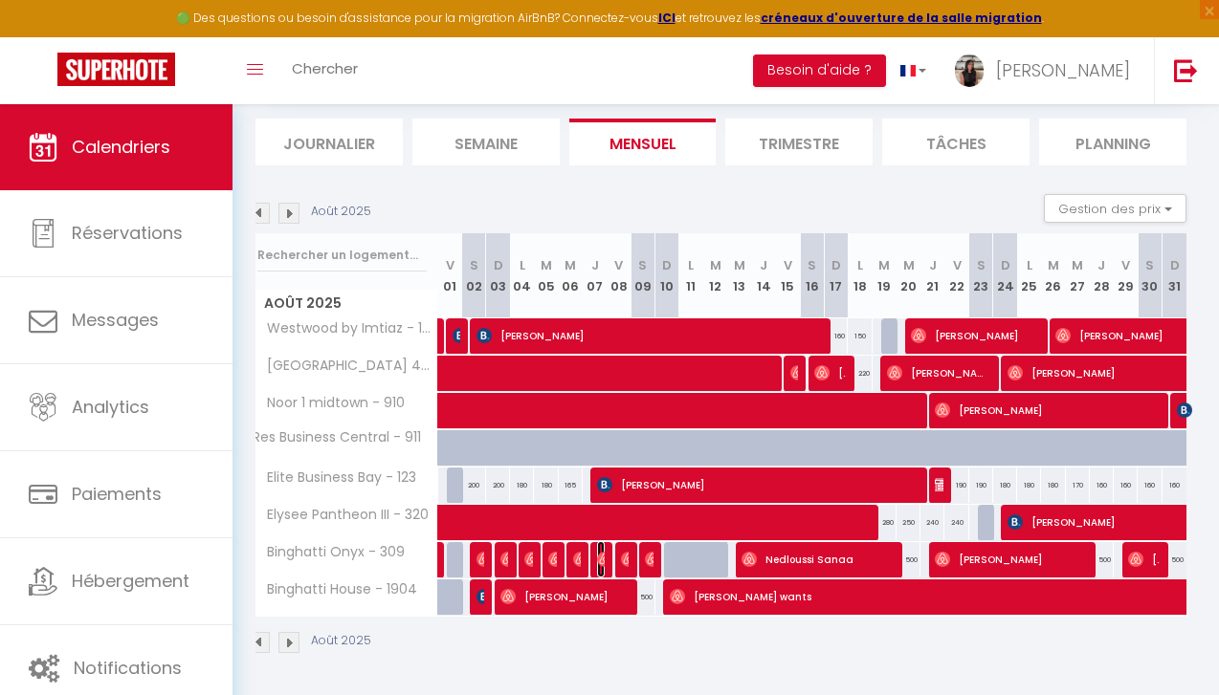
click at [602, 550] on span "[PERSON_NAME]" at bounding box center [601, 559] width 8 height 36
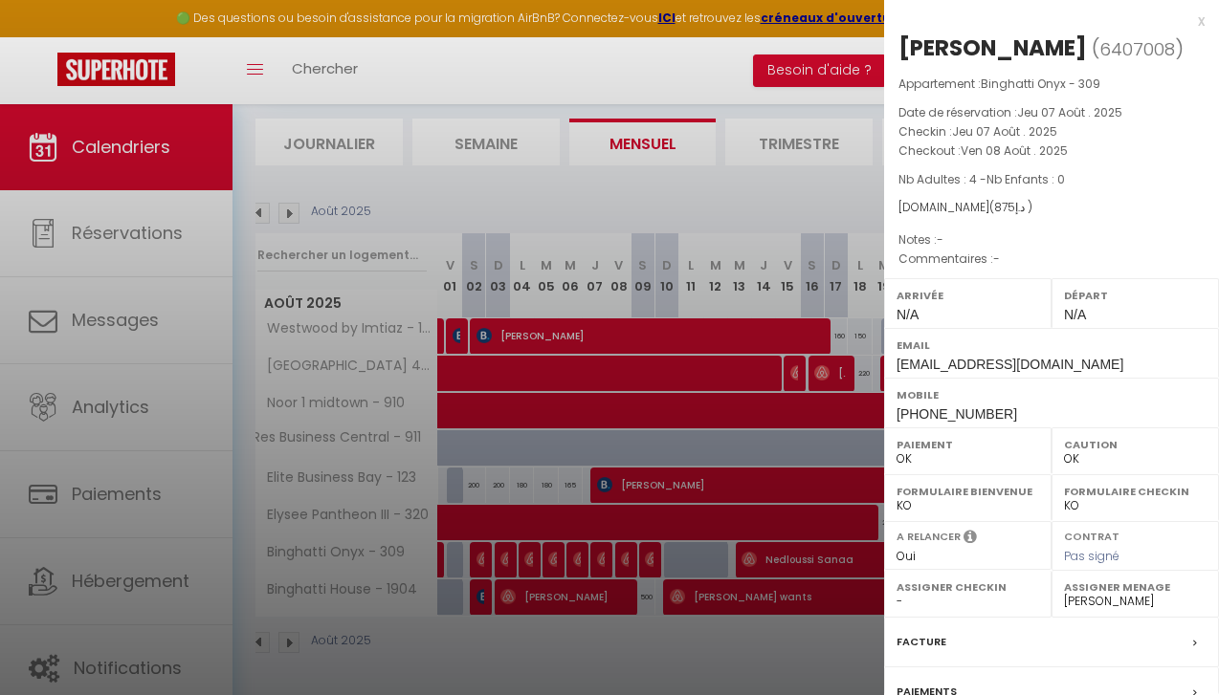
click at [676, 275] on div at bounding box center [609, 347] width 1219 height 695
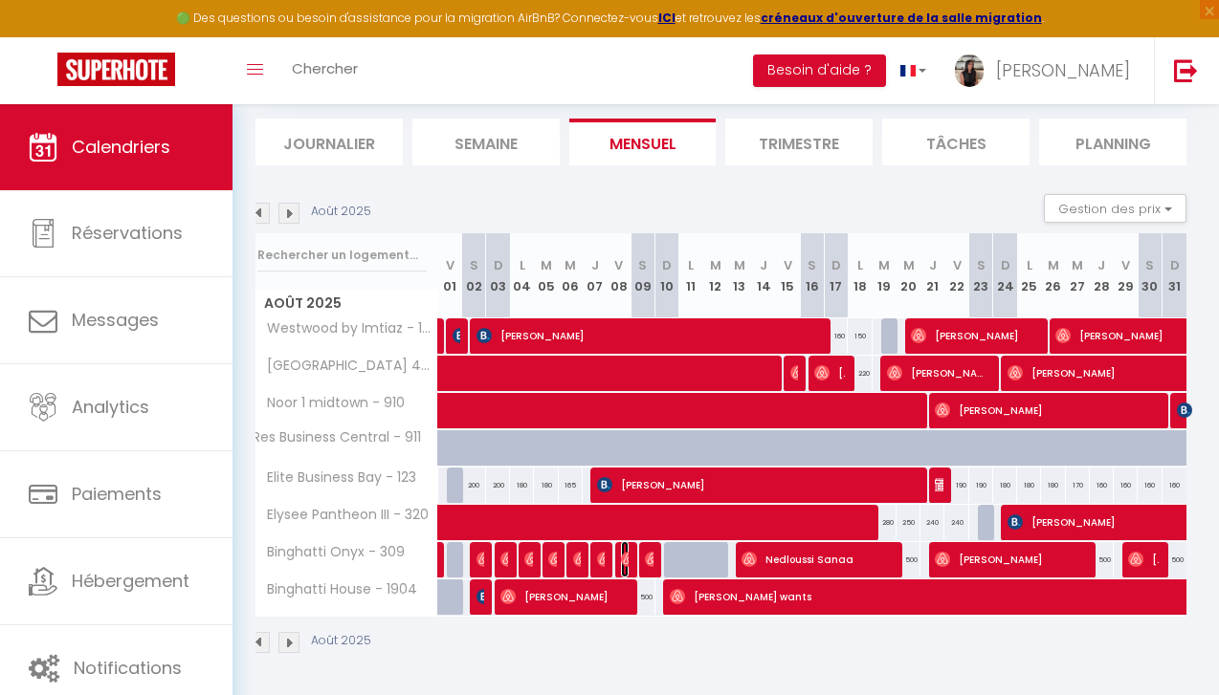
click at [621, 553] on img at bounding box center [628, 559] width 15 height 15
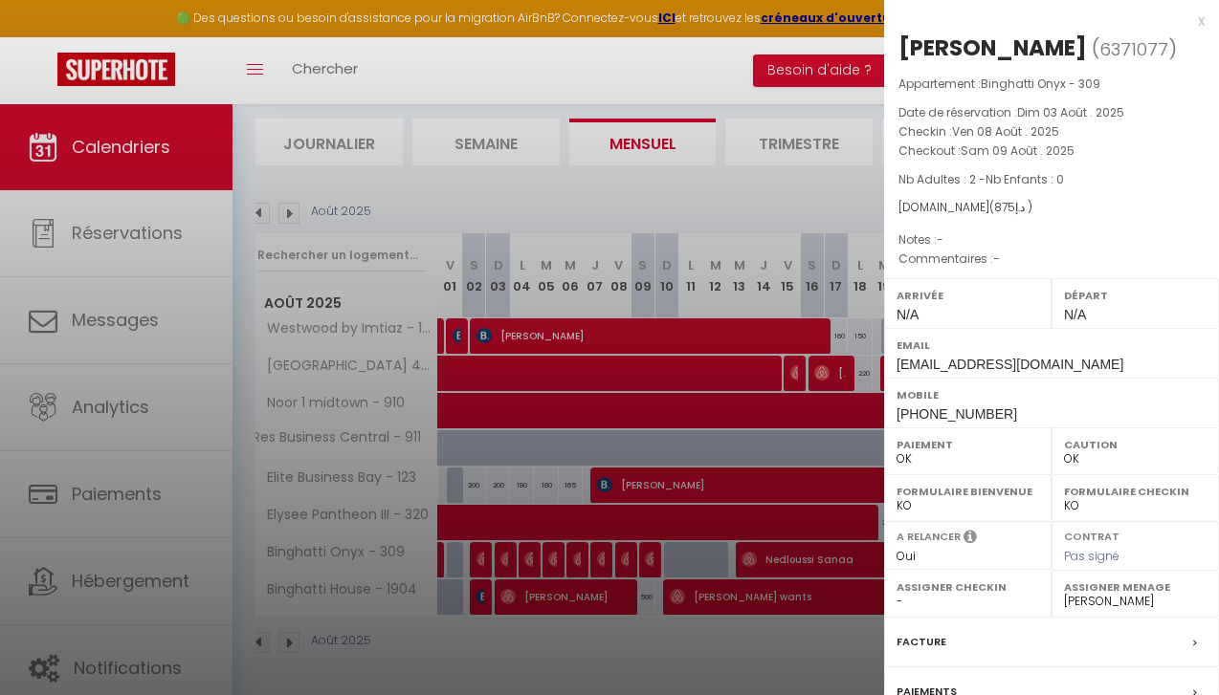
click at [959, 46] on div "[PERSON_NAME]" at bounding box center [992, 48] width 188 height 31
click at [1091, 38] on span "( 6371077 )" at bounding box center [1133, 48] width 85 height 27
drag, startPoint x: 1075, startPoint y: 41, endPoint x: 904, endPoint y: 38, distance: 171.3
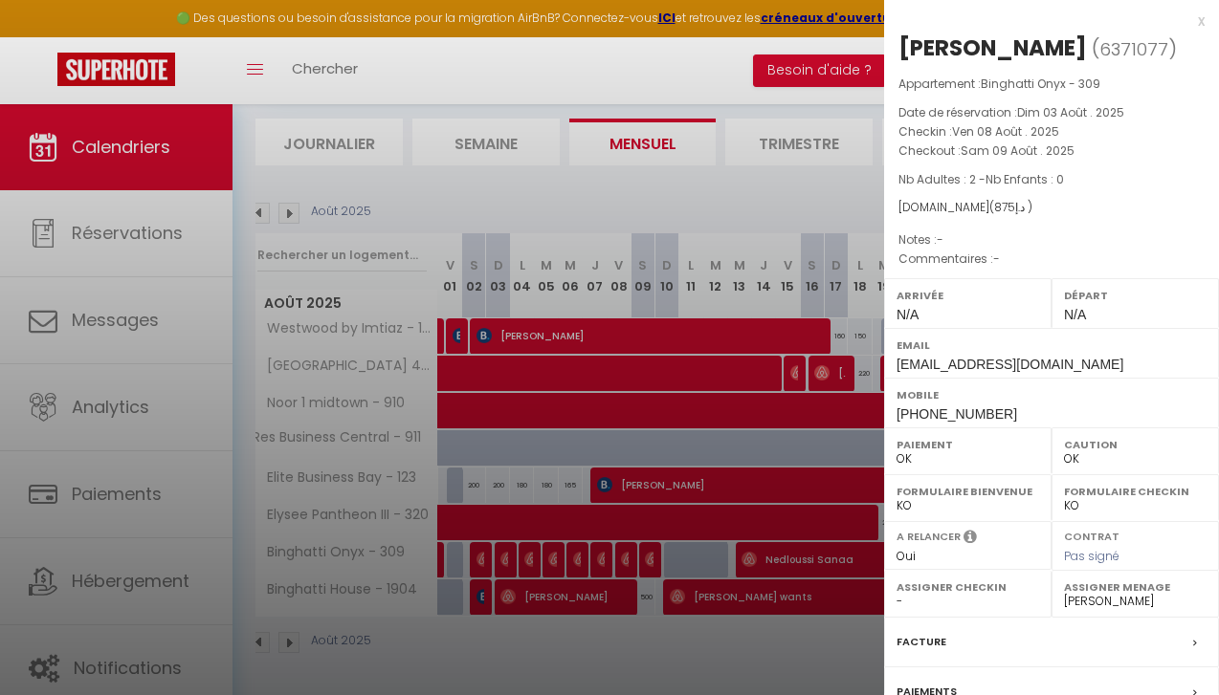
click at [904, 38] on h2 "[PERSON_NAME] ( 6371077 )" at bounding box center [1051, 49] width 306 height 33
copy div "[PERSON_NAME]"
click at [755, 171] on div at bounding box center [609, 347] width 1219 height 695
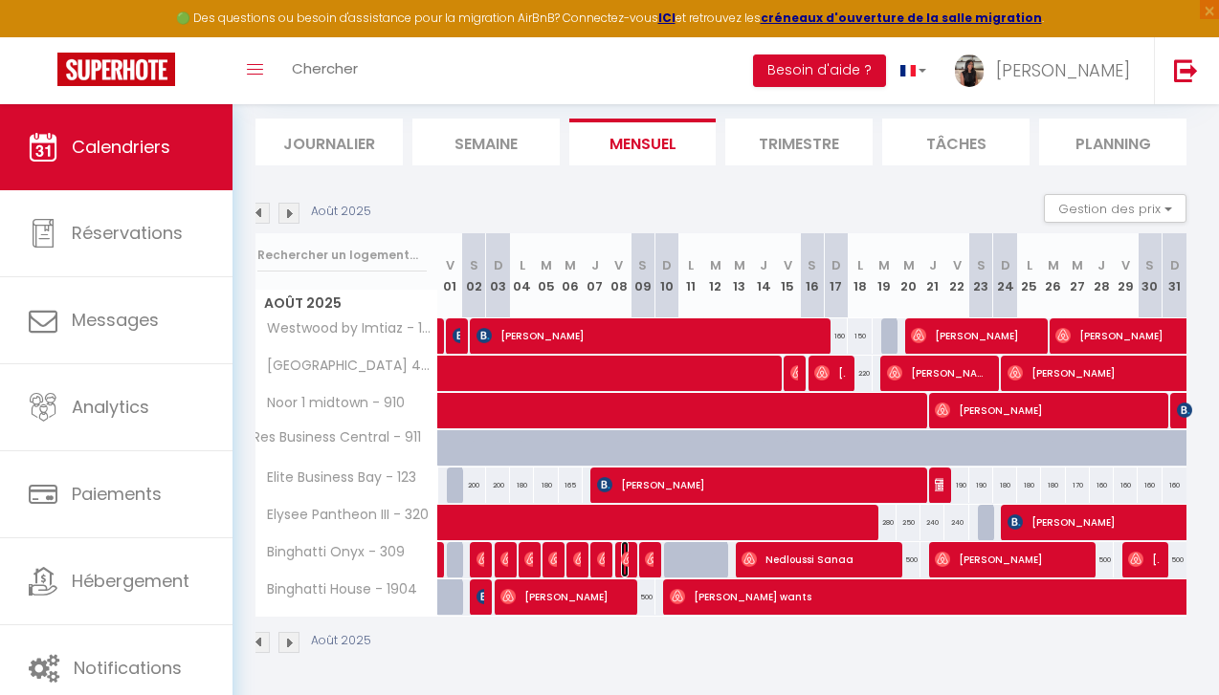
click at [625, 559] on img at bounding box center [628, 559] width 15 height 15
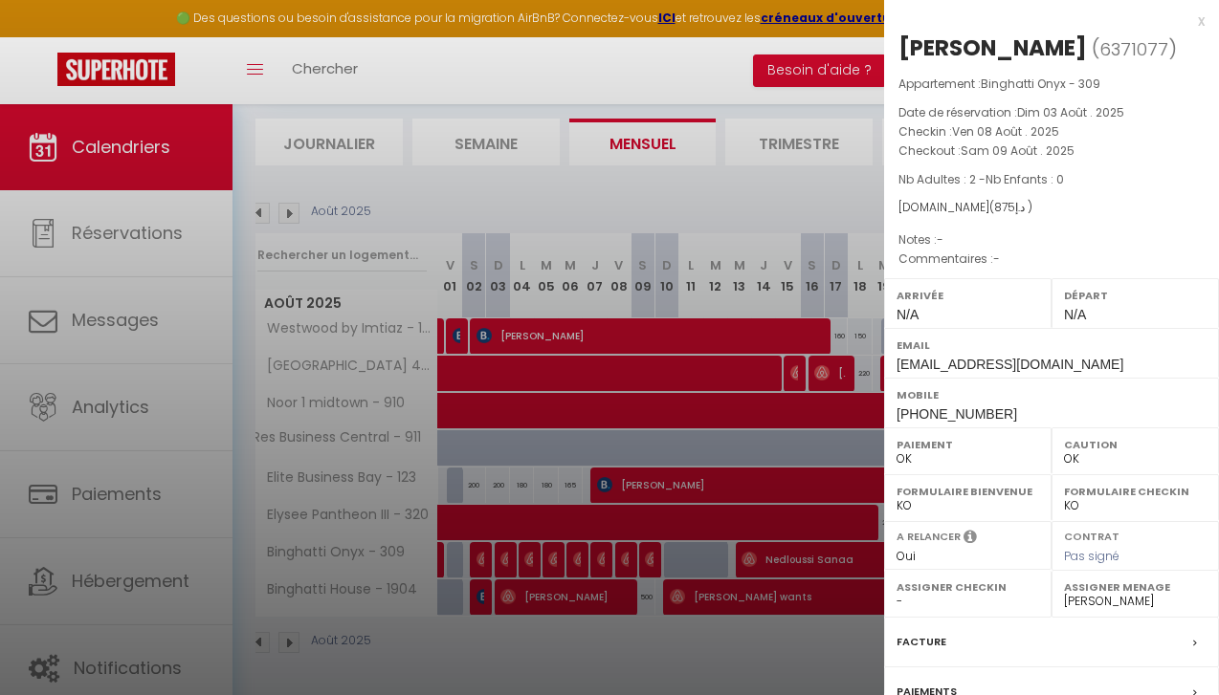
click at [750, 298] on div at bounding box center [609, 347] width 1219 height 695
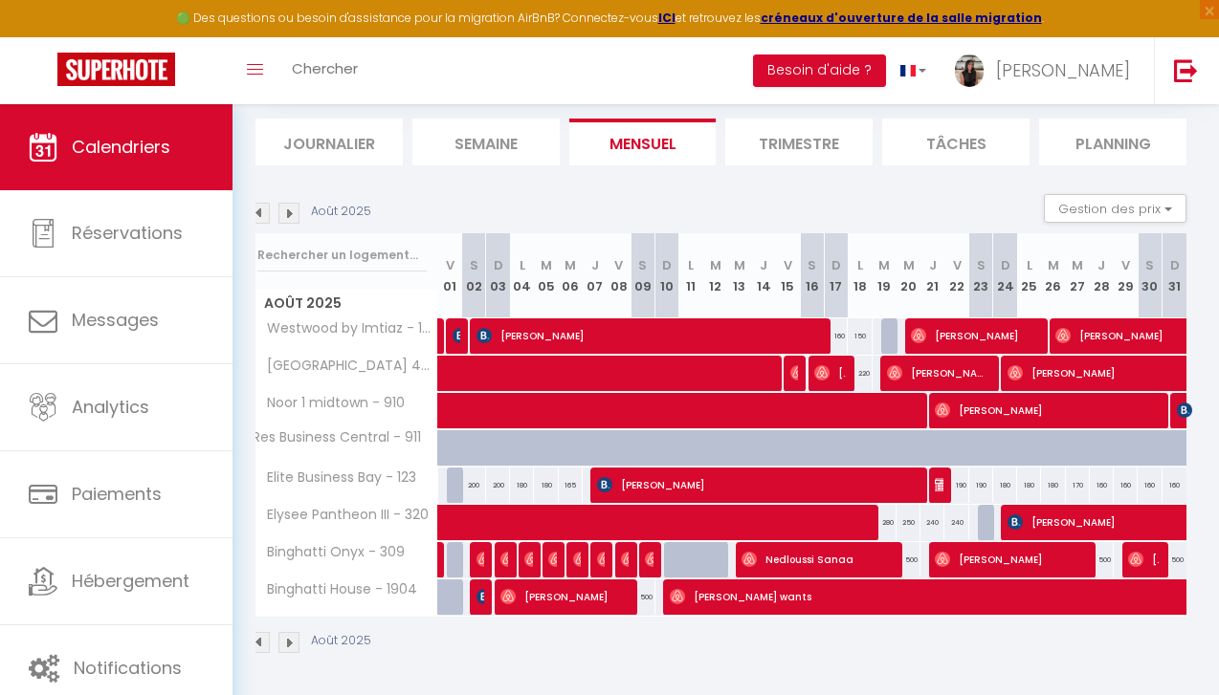
click at [641, 553] on div at bounding box center [651, 560] width 24 height 36
click at [648, 554] on img at bounding box center [652, 559] width 15 height 15
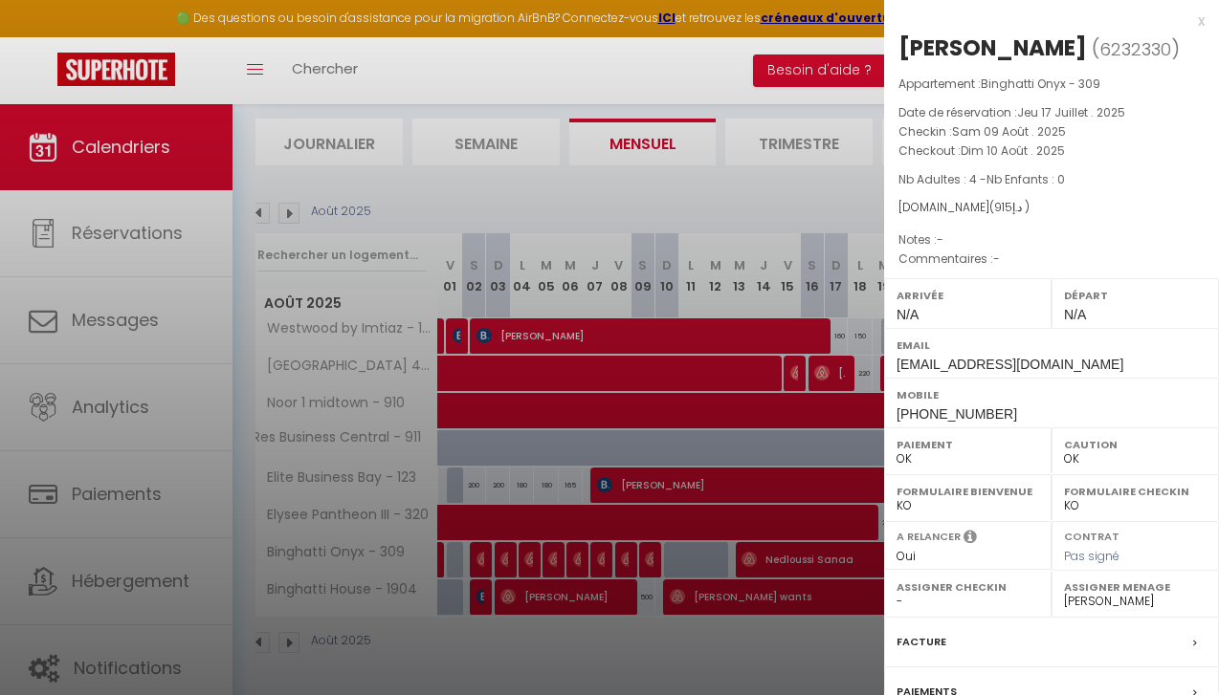
click at [925, 49] on div "[PERSON_NAME]" at bounding box center [992, 48] width 188 height 31
click at [1085, 25] on div "x" at bounding box center [1044, 21] width 320 height 23
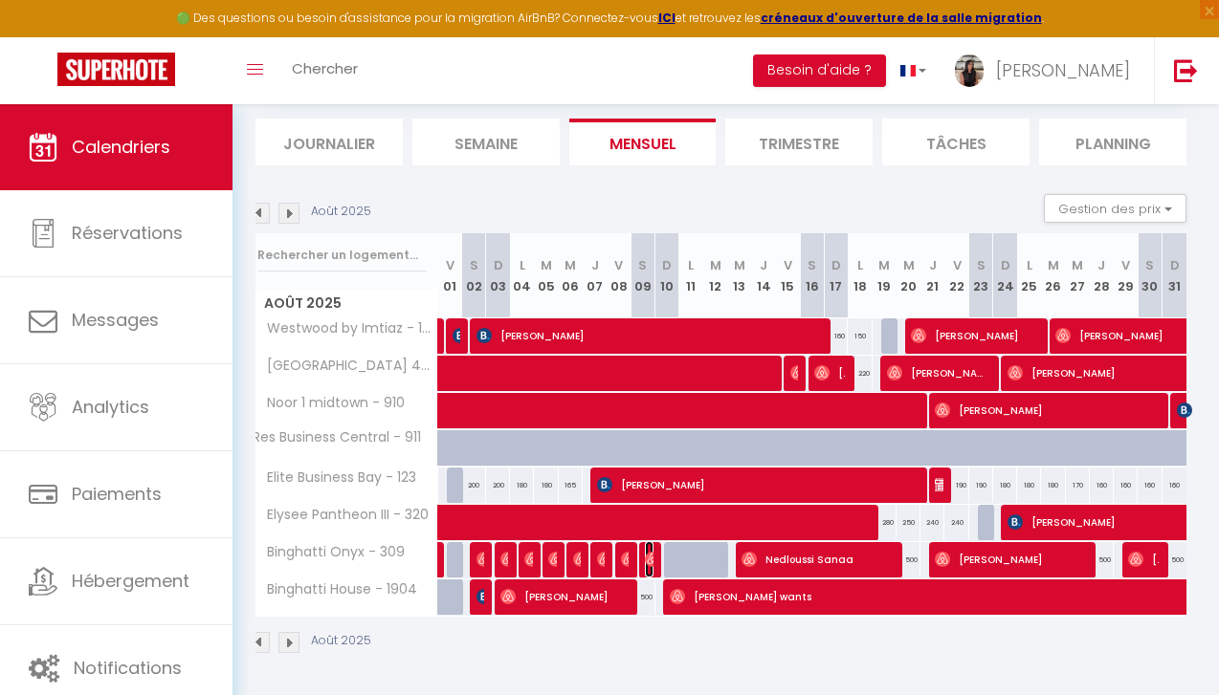
click at [648, 556] on img at bounding box center [652, 559] width 15 height 15
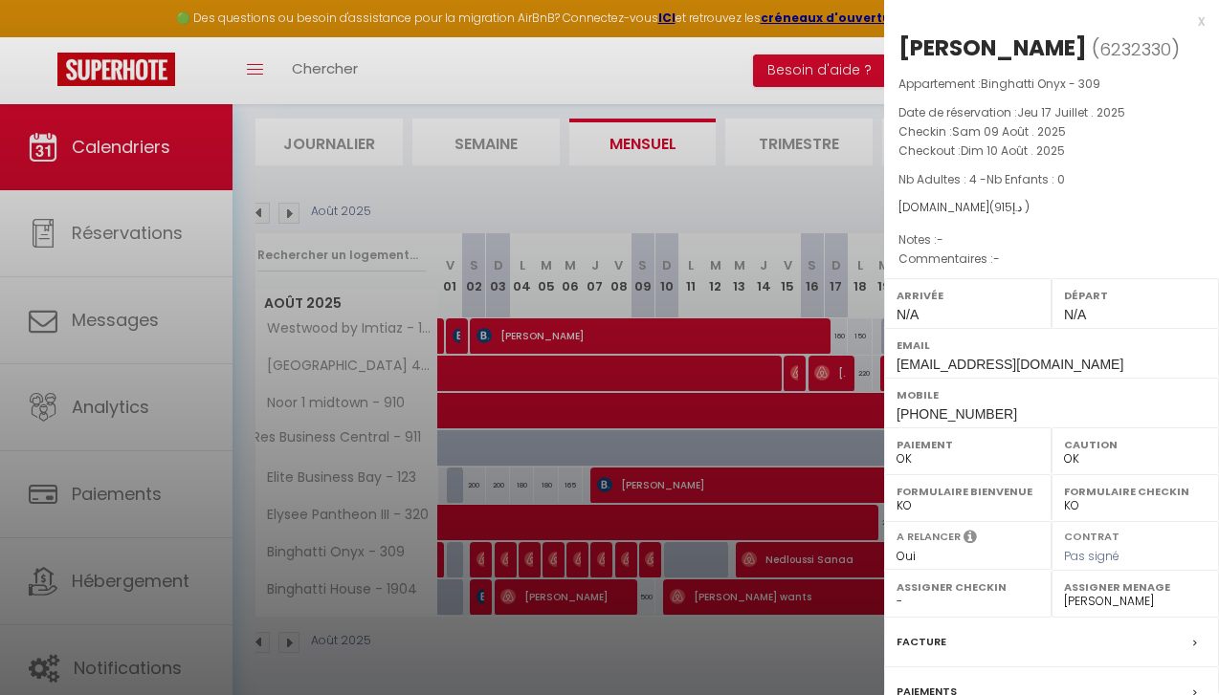
drag, startPoint x: 1077, startPoint y: 48, endPoint x: 900, endPoint y: 45, distance: 177.0
click at [900, 45] on h2 "[PERSON_NAME] ( 6232330 )" at bounding box center [1051, 49] width 306 height 33
copy h2 "[PERSON_NAME]"
click at [754, 354] on div at bounding box center [609, 347] width 1219 height 695
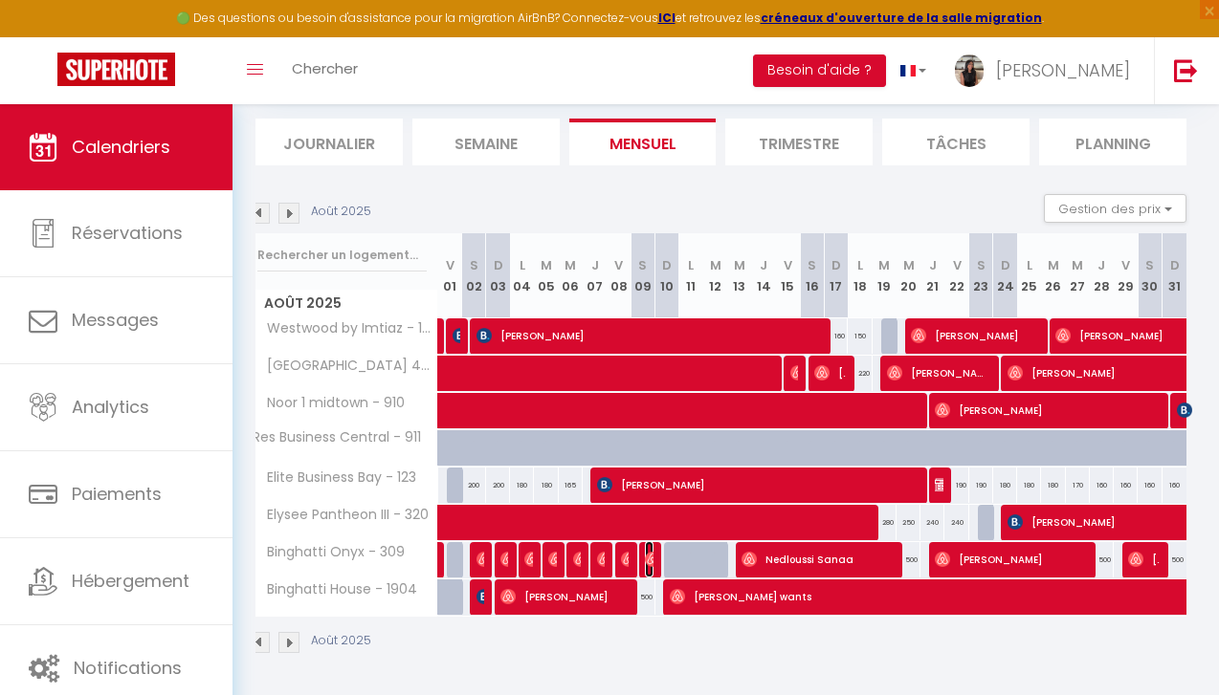
click at [647, 554] on img at bounding box center [652, 559] width 15 height 15
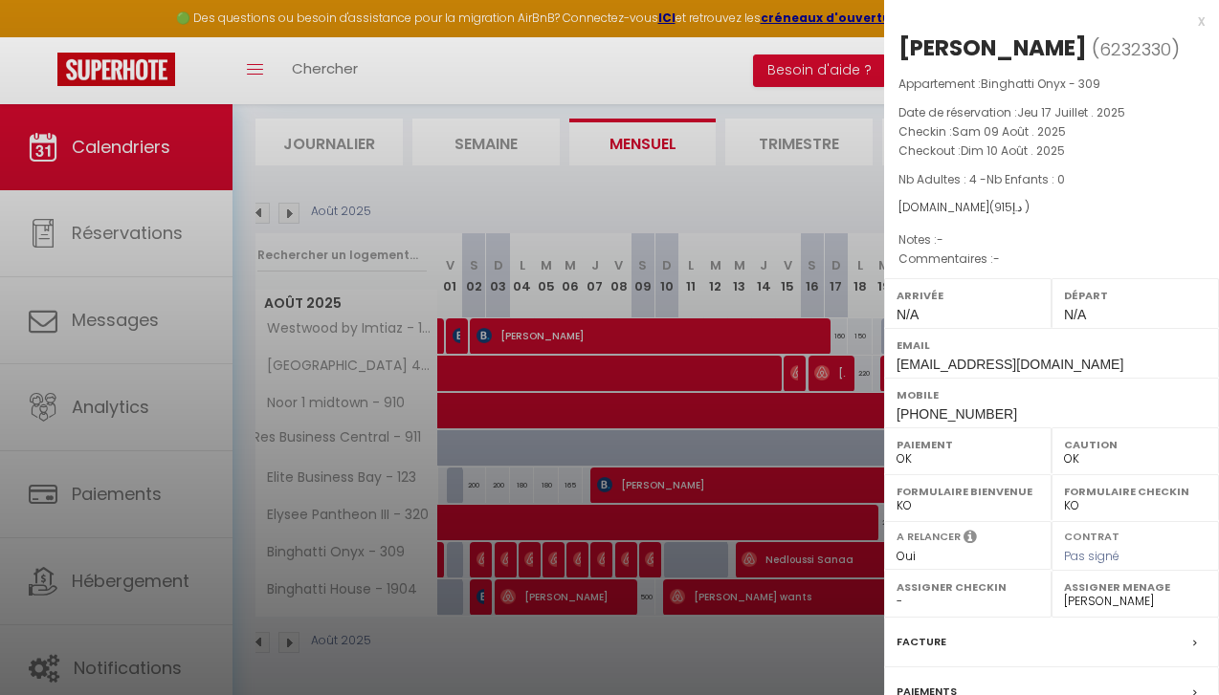
click at [703, 407] on div at bounding box center [609, 347] width 1219 height 695
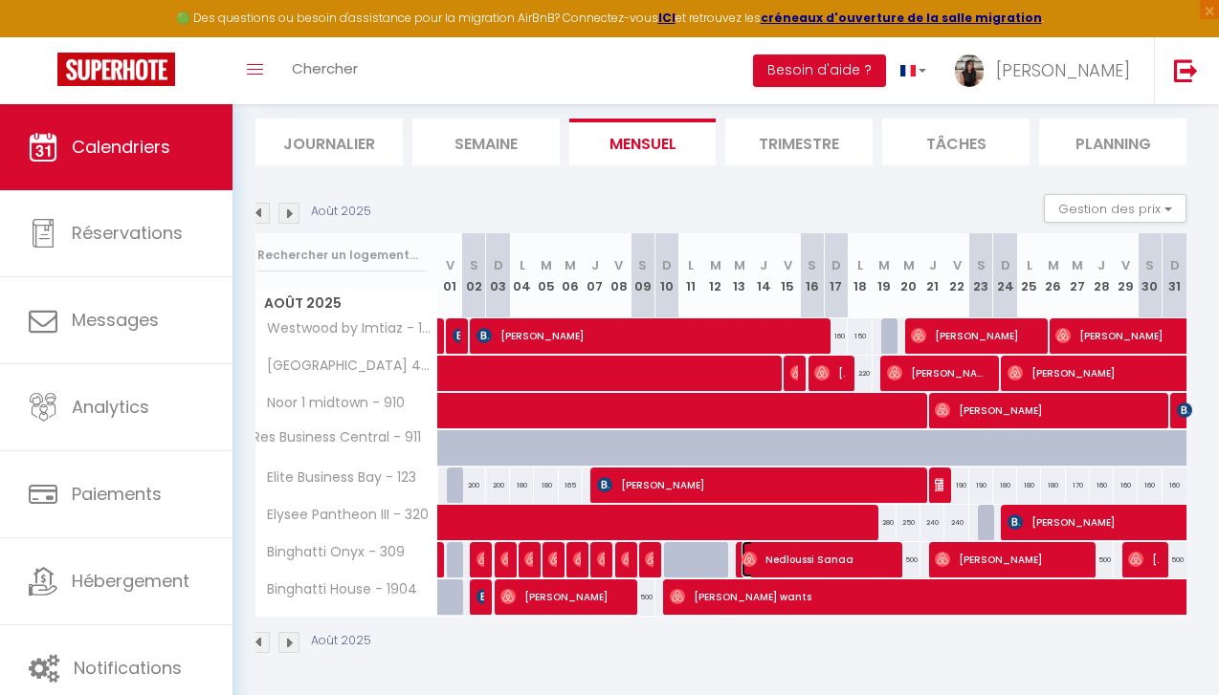
click at [827, 568] on span "Nedloussi Sanaa" at bounding box center [816, 559] width 151 height 36
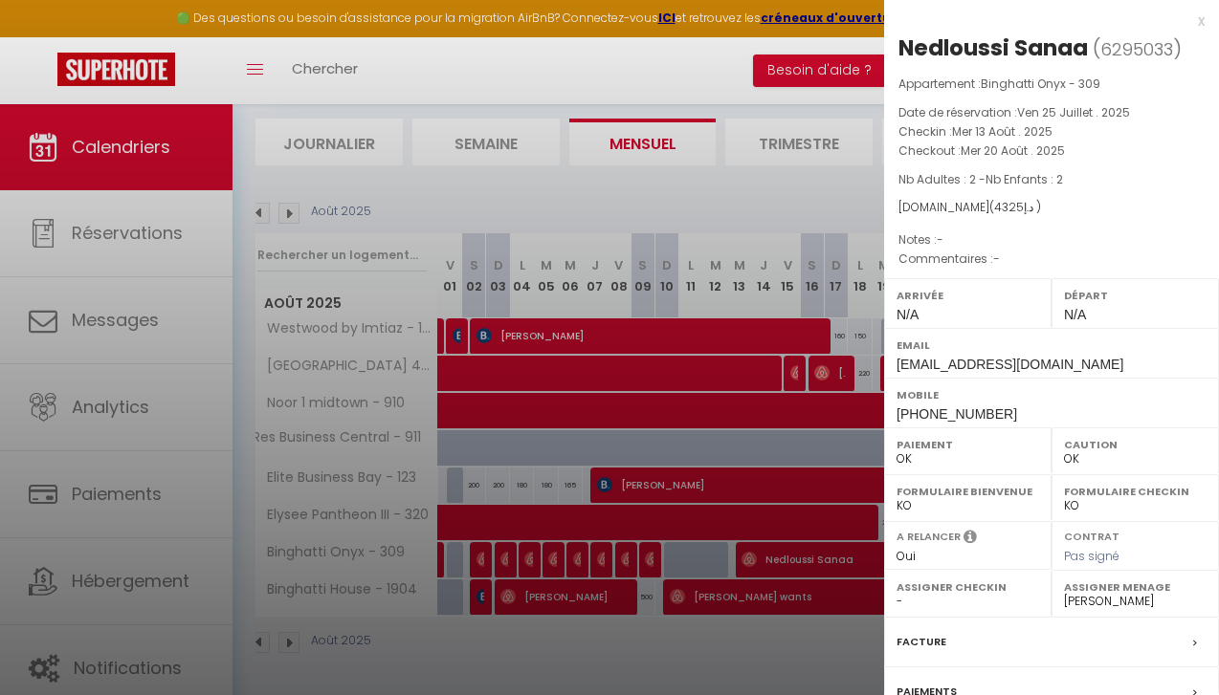
click at [992, 50] on div "Nedloussi Sanaa" at bounding box center [992, 48] width 189 height 31
drag, startPoint x: 1088, startPoint y: 52, endPoint x: 904, endPoint y: 34, distance: 184.5
click at [904, 34] on h2 "Nedloussi Sanaa ( 6295033 )" at bounding box center [1051, 49] width 306 height 33
copy div "Nedloussi Sanaa"
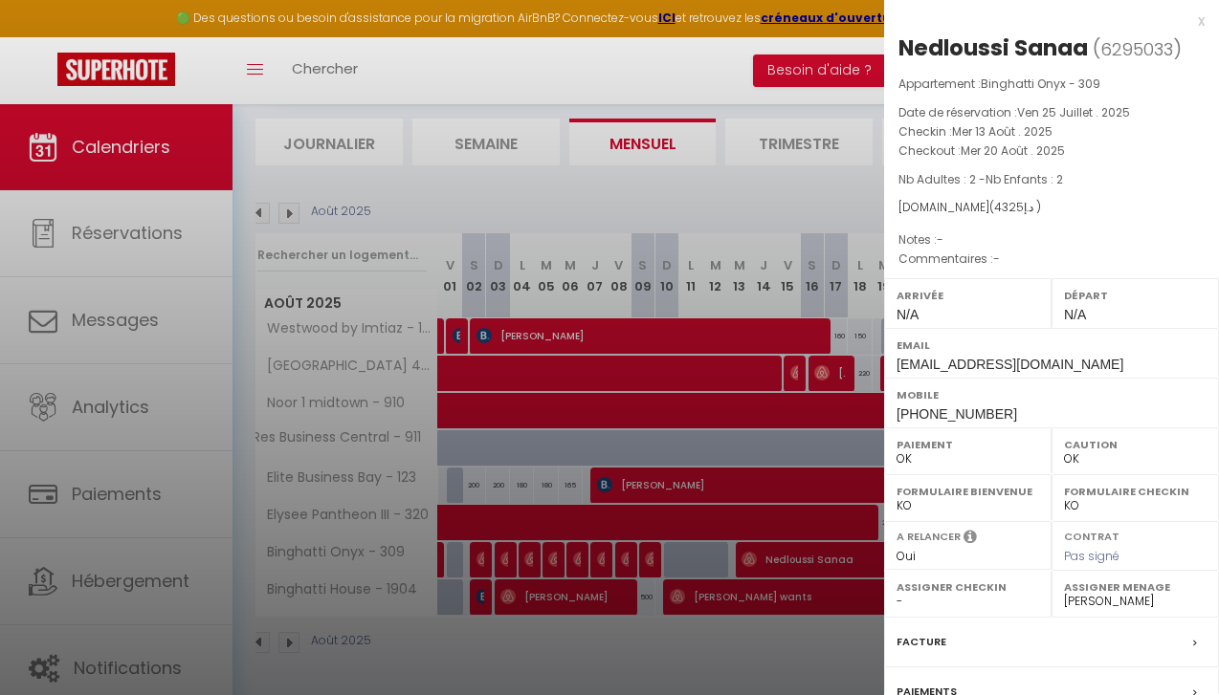
click at [813, 285] on div at bounding box center [609, 347] width 1219 height 695
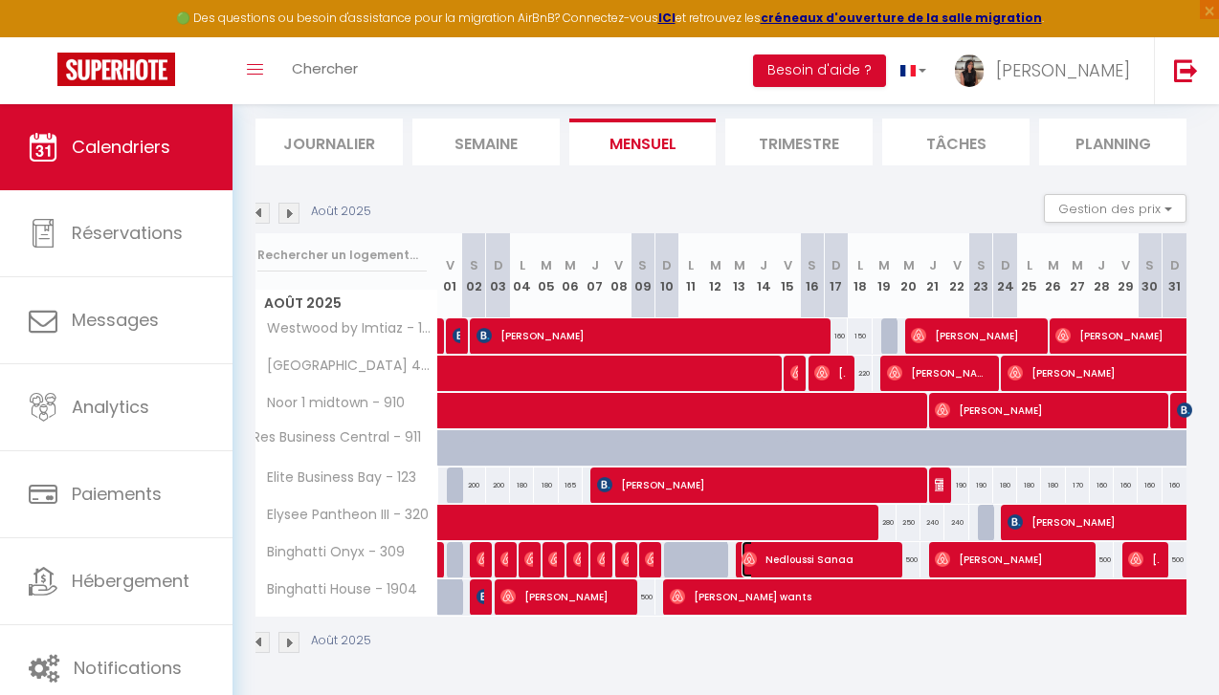
click at [834, 564] on span "Nedloussi Sanaa" at bounding box center [816, 559] width 151 height 36
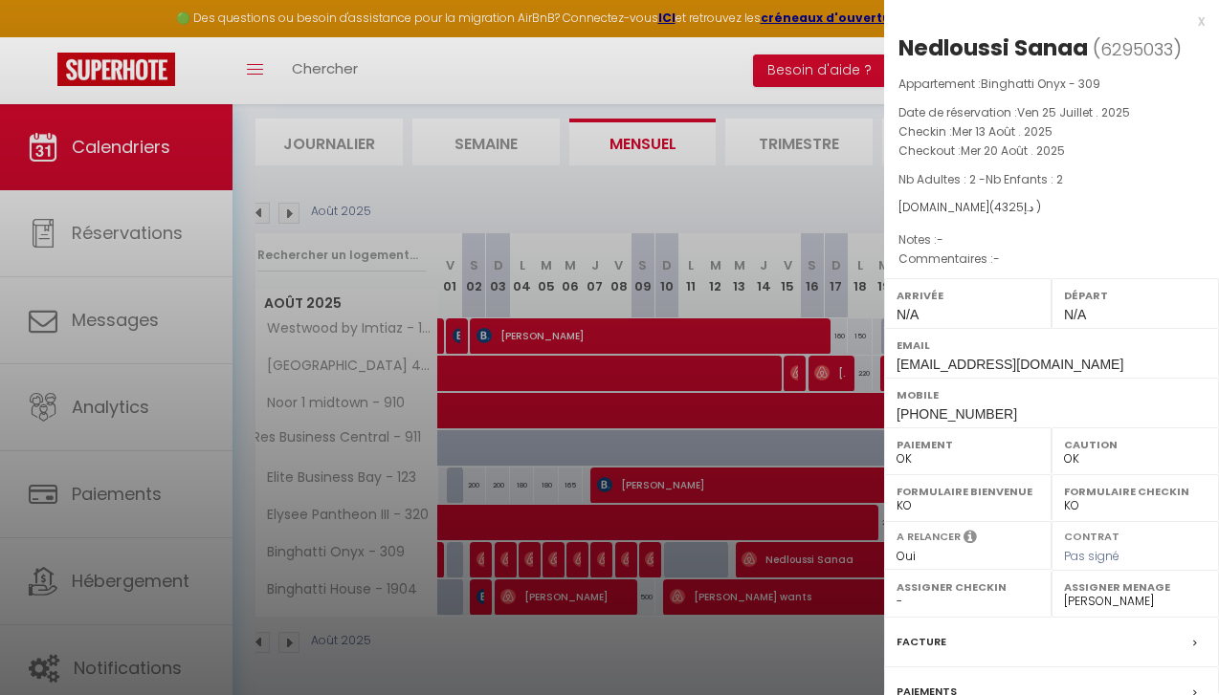
click at [734, 326] on div at bounding box center [609, 347] width 1219 height 695
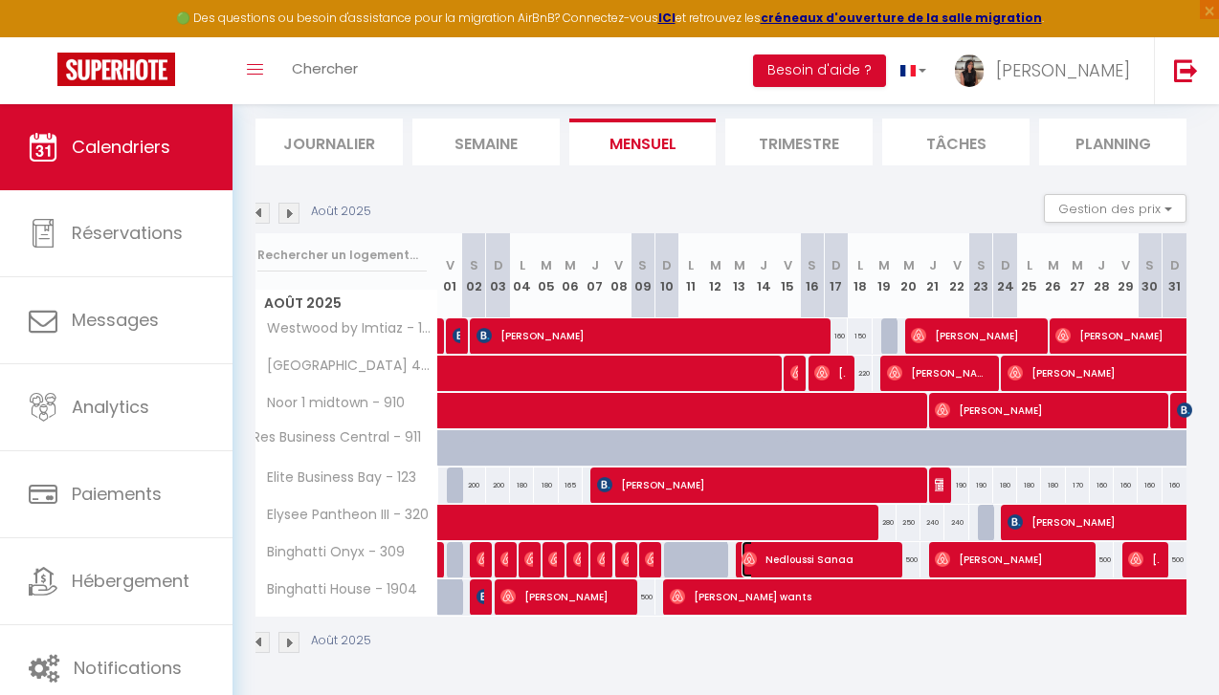
click at [798, 562] on span "Nedloussi Sanaa" at bounding box center [816, 559] width 151 height 36
